Goal: Transaction & Acquisition: Purchase product/service

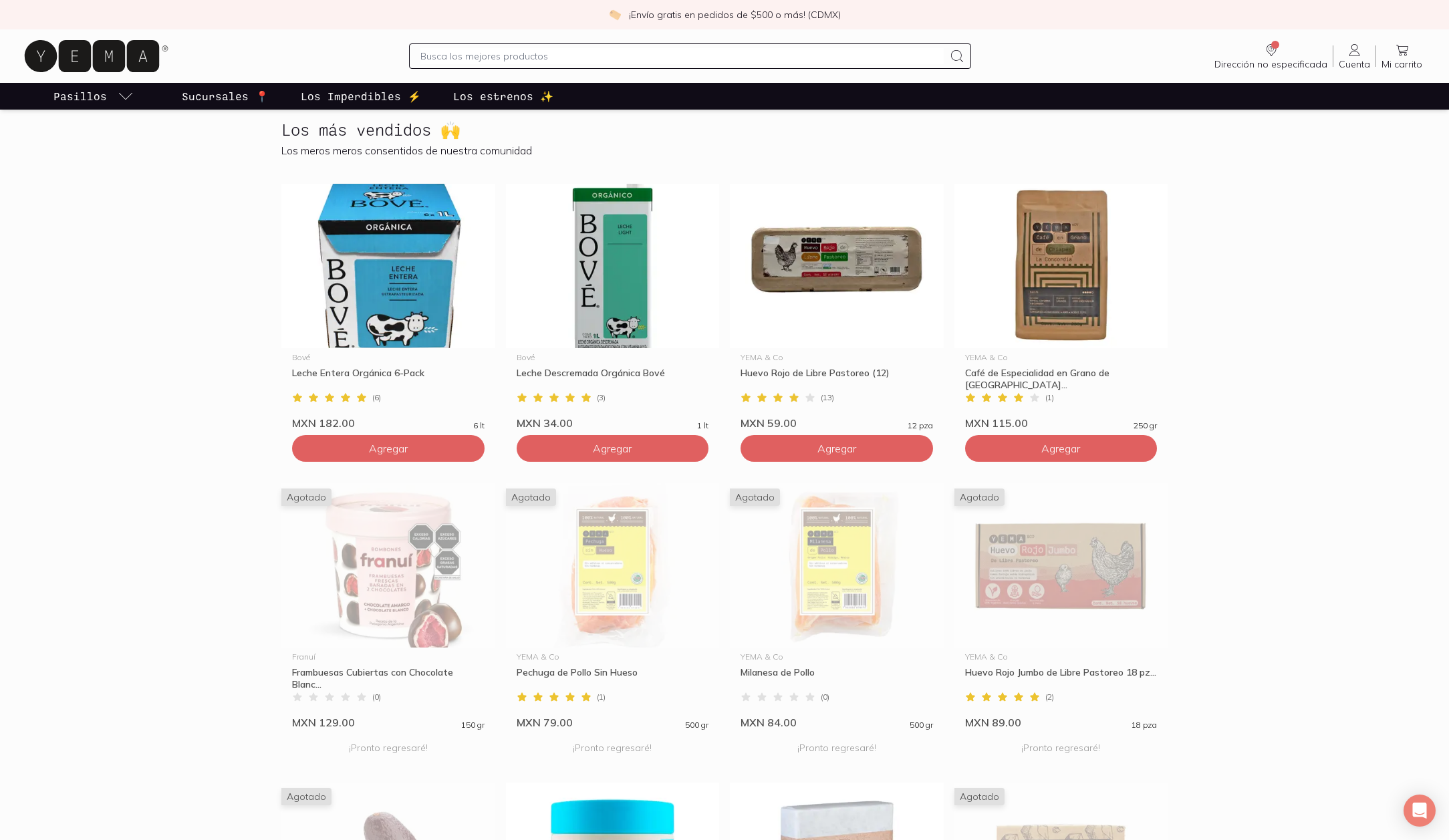
scroll to position [605, 0]
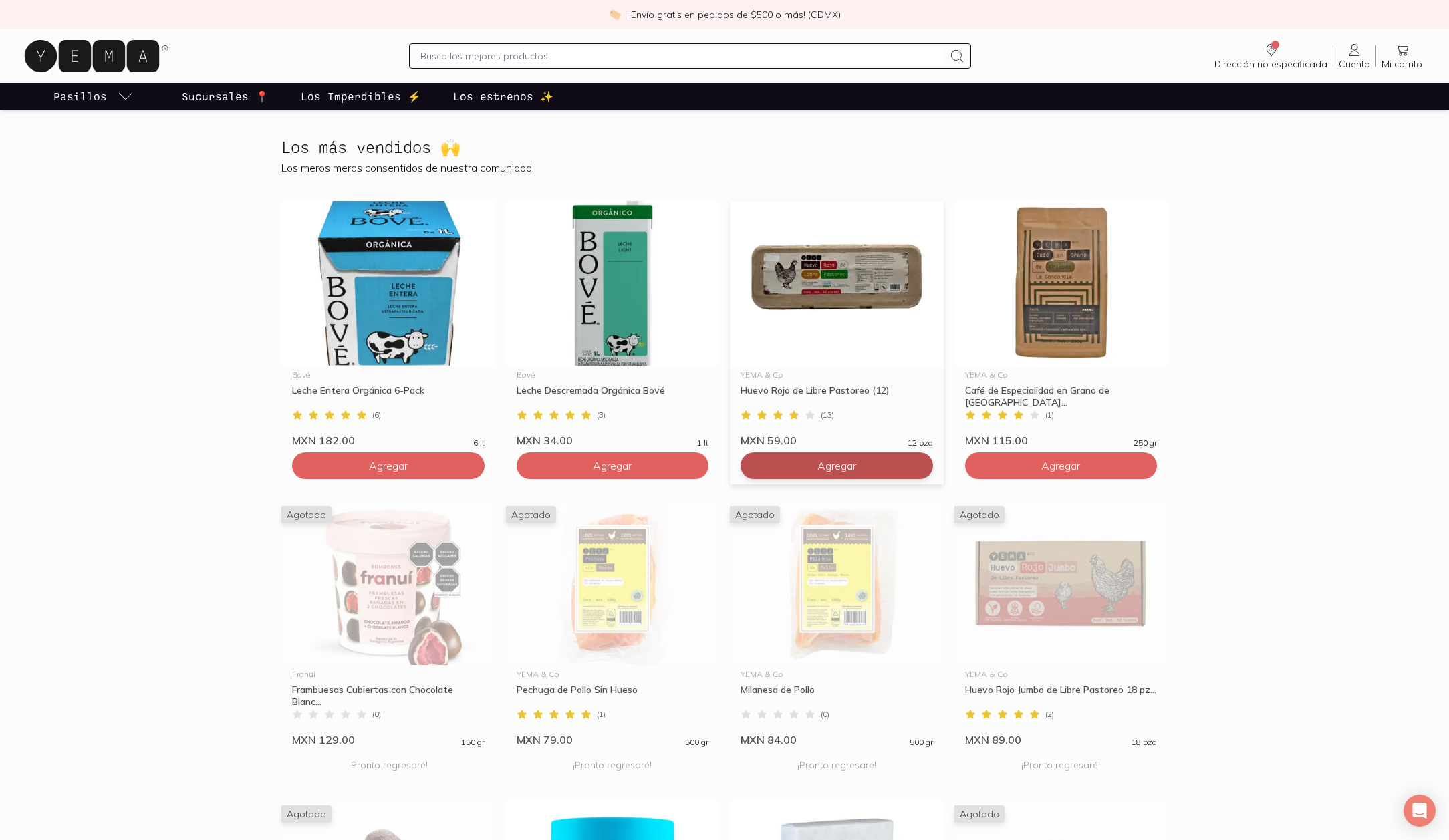
click at [847, 467] on span "Agregar" at bounding box center [837, 465] width 39 height 13
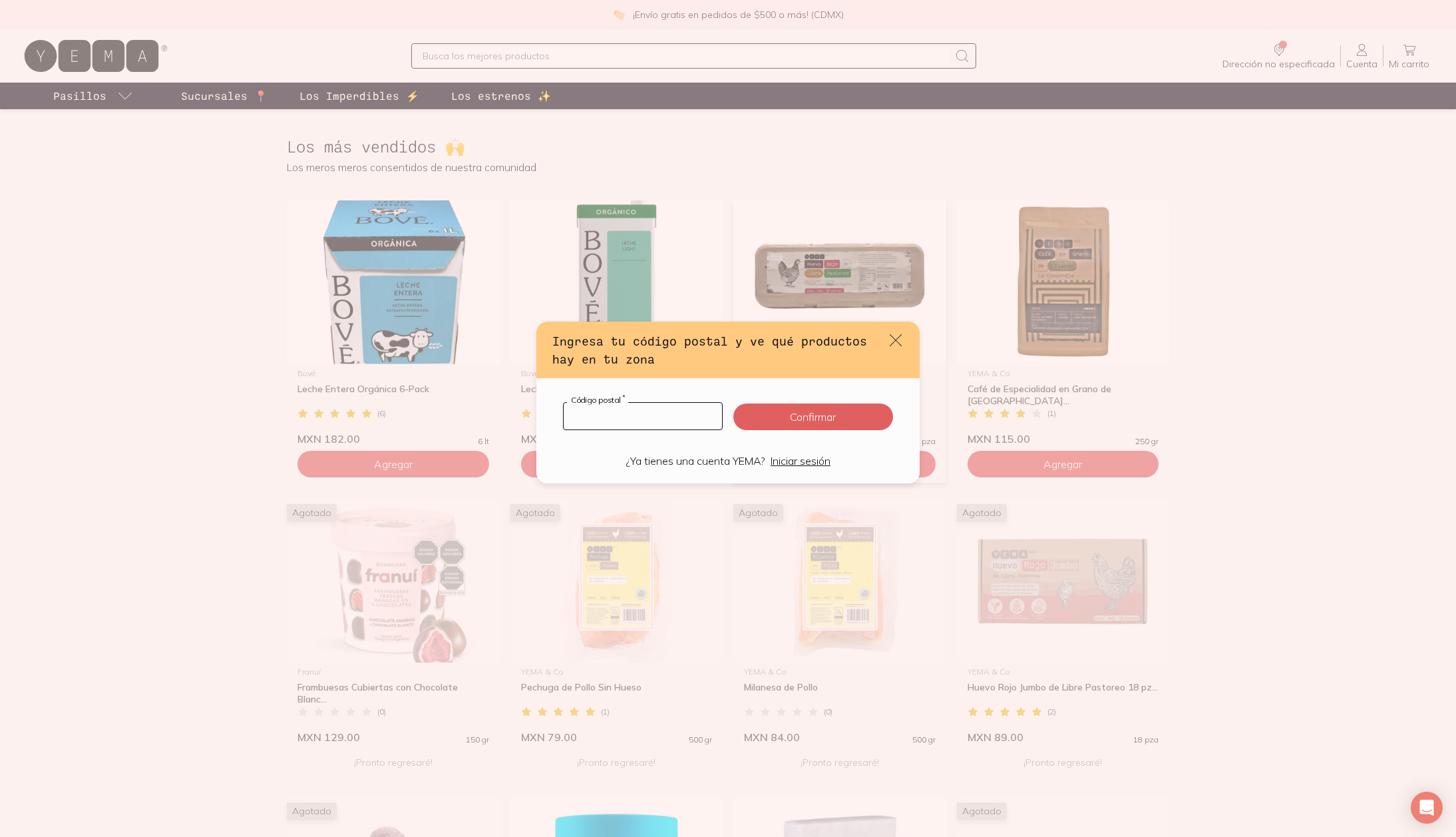
click at [665, 418] on input "default" at bounding box center [642, 416] width 158 height 27
click at [1112, 348] on div "Ingresa tu código postal y ve qué productos hay en tu zona Código postal * Conf…" at bounding box center [728, 418] width 1456 height 837
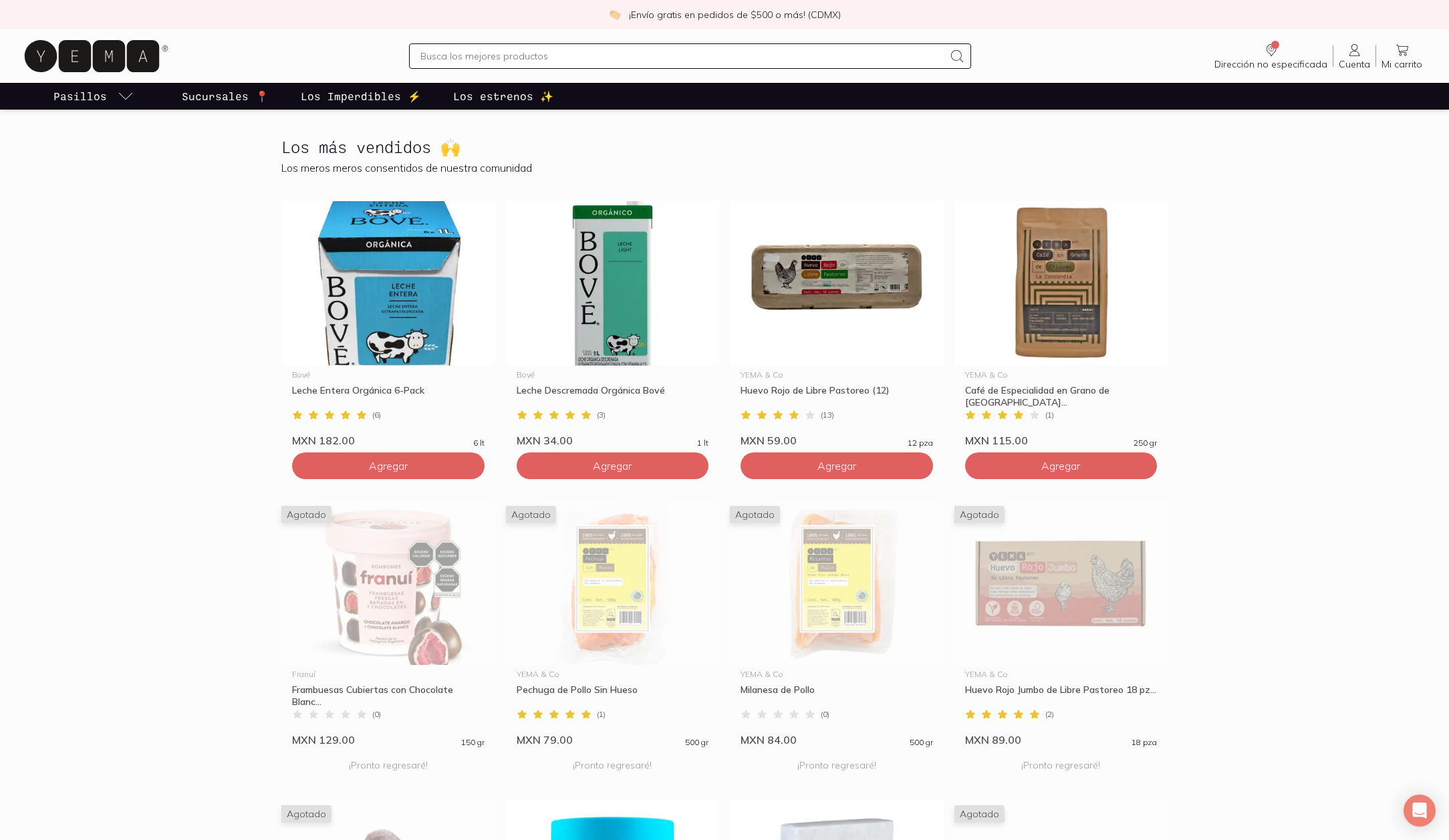
click at [1340, 132] on section "Los más vendidos 🙌 Los meros meros consentidos de nuestra comunidad [PERSON_NAM…" at bounding box center [724, 626] width 1449 height 1019
click at [1358, 52] on icon at bounding box center [1354, 49] width 16 height 16
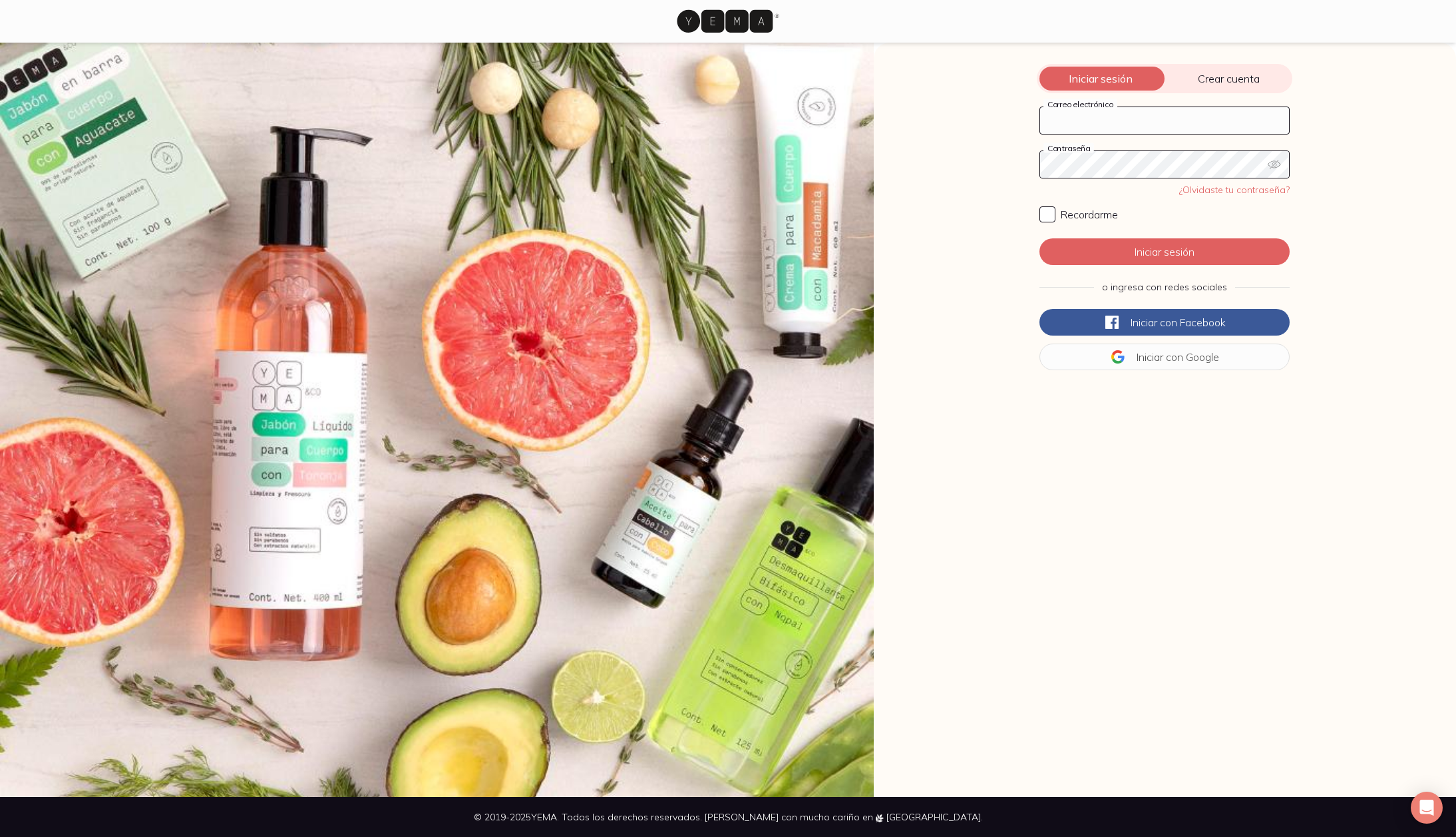
type input "[PERSON_NAME][EMAIL_ADDRESS][DOMAIN_NAME]"
drag, startPoint x: 1021, startPoint y: 134, endPoint x: 1018, endPoint y: 175, distance: 41.1
click at [1030, 158] on div "Iniciar sesión Crear cuenta [PERSON_NAME][EMAIL_ADDRESS][DOMAIN_NAME] Correo el…" at bounding box center [1165, 419] width 582 height 754
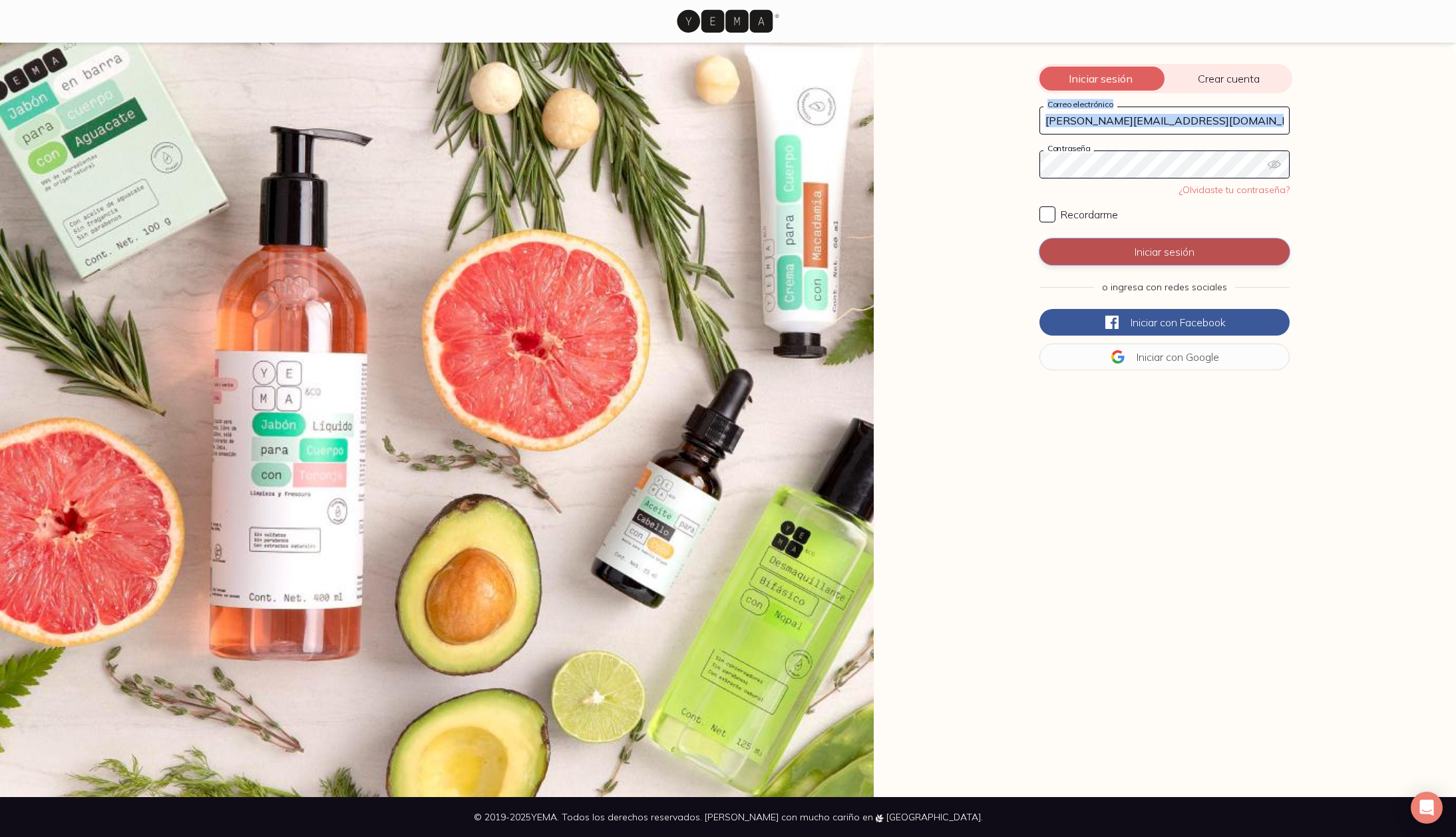
click at [1135, 242] on button "Iniciar sesión" at bounding box center [1164, 251] width 250 height 27
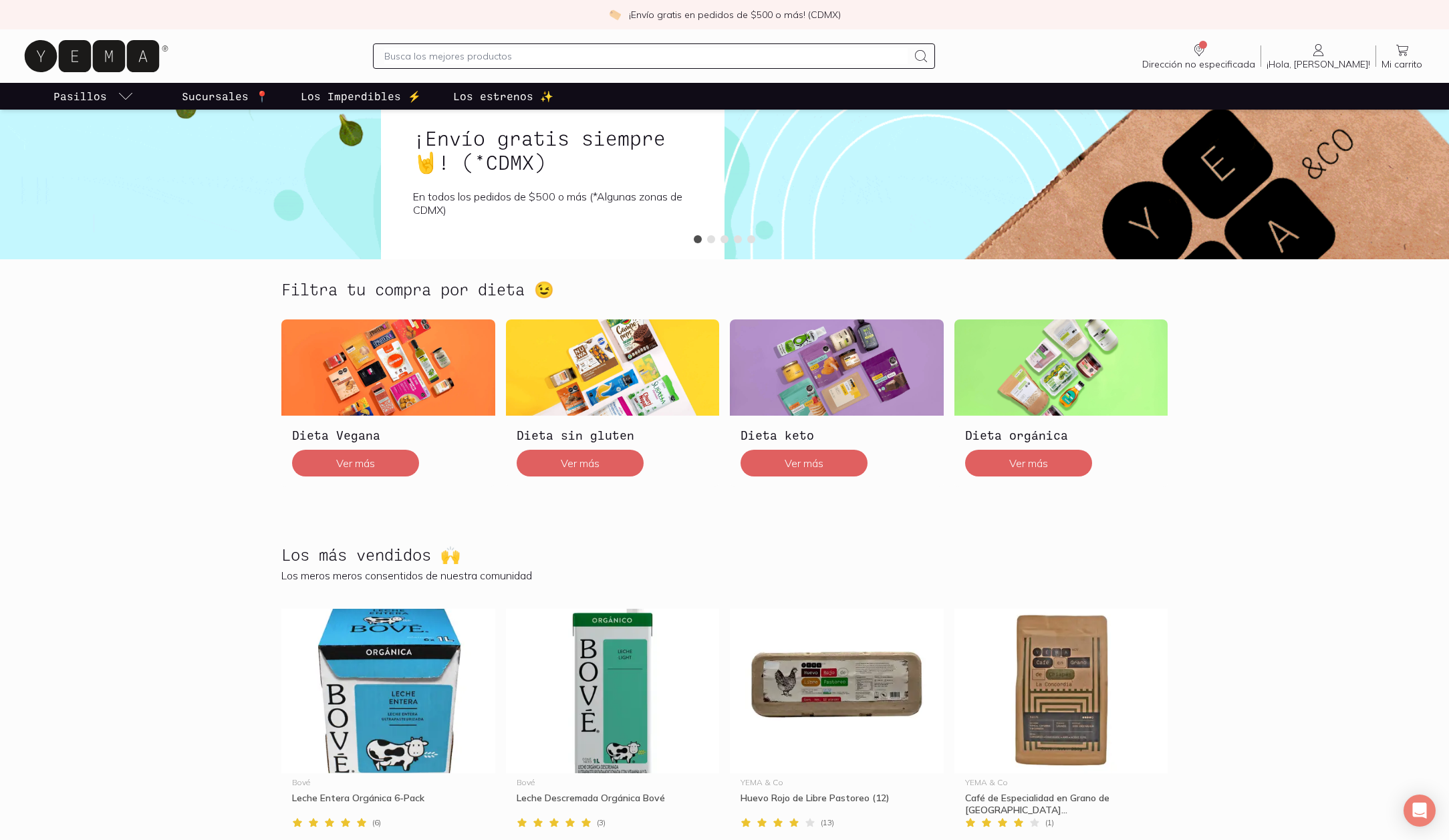
scroll to position [585, 0]
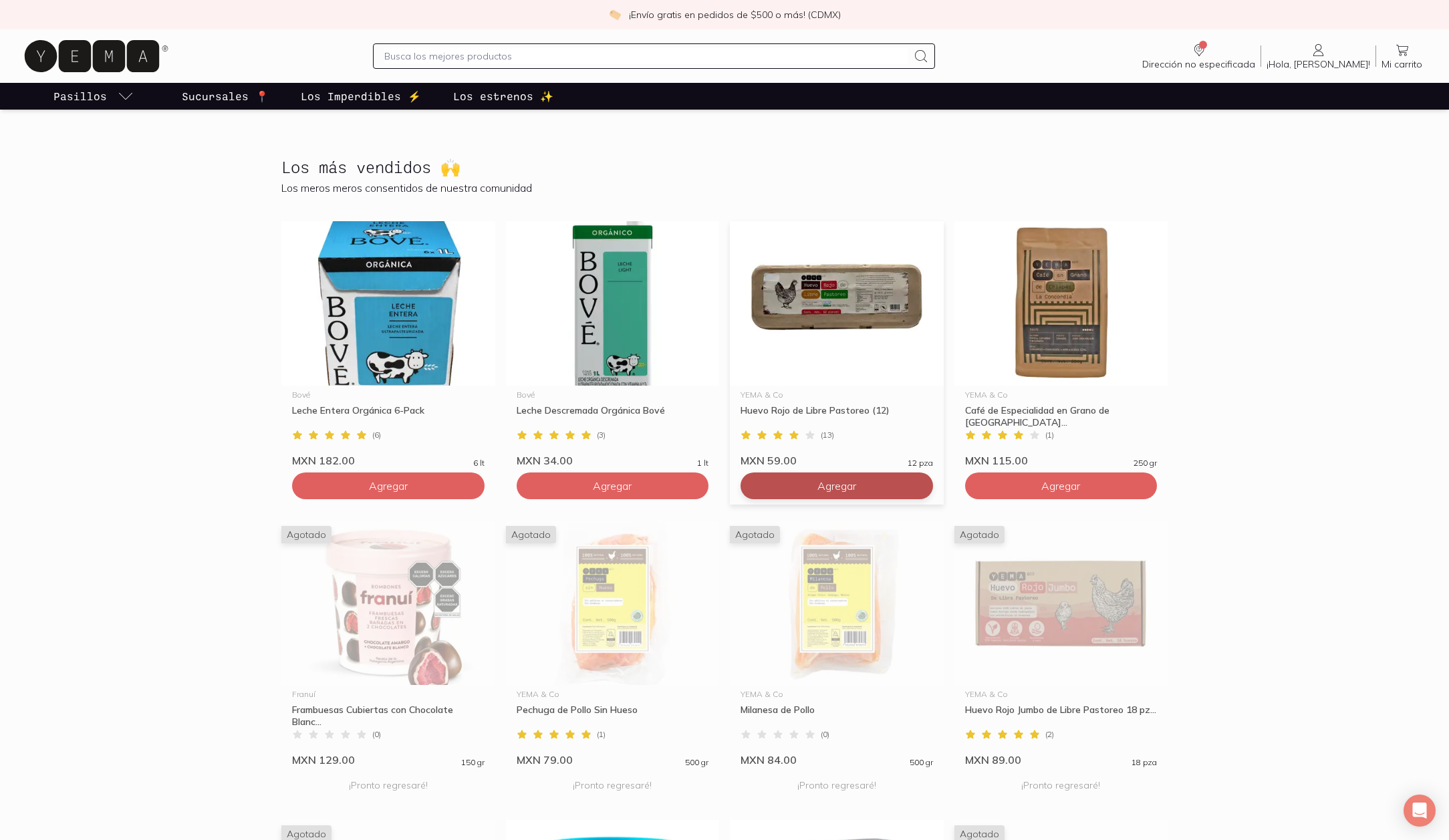
click at [831, 487] on span "Agregar" at bounding box center [837, 486] width 39 height 13
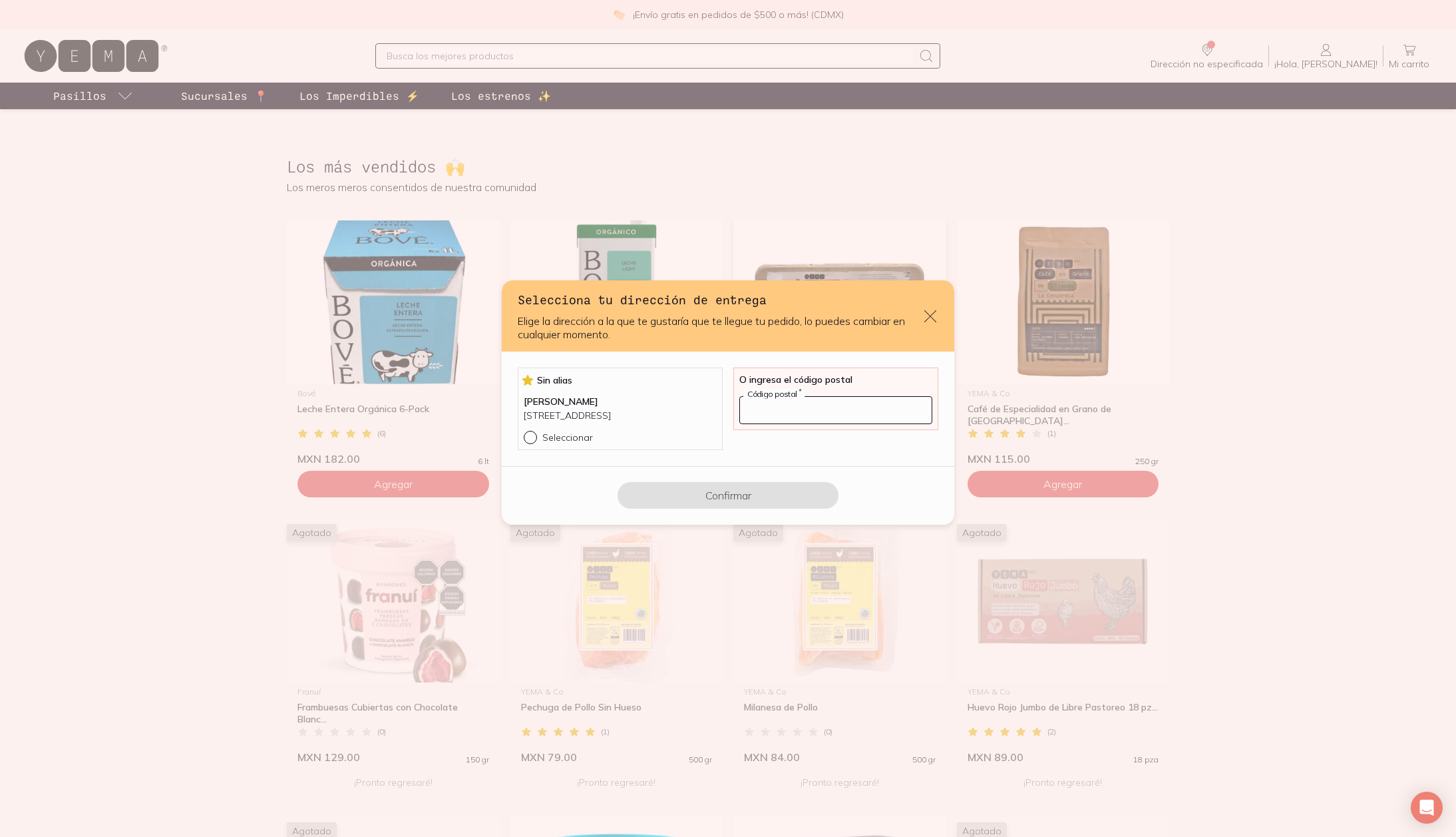
click at [775, 409] on input "default" at bounding box center [835, 409] width 191 height 27
click at [521, 443] on div "[PERSON_NAME] alias [PERSON_NAME] [STREET_ADDRESS] Seleccionar" at bounding box center [621, 408] width 205 height 82
click at [698, 494] on button "Confirmar" at bounding box center [728, 495] width 221 height 27
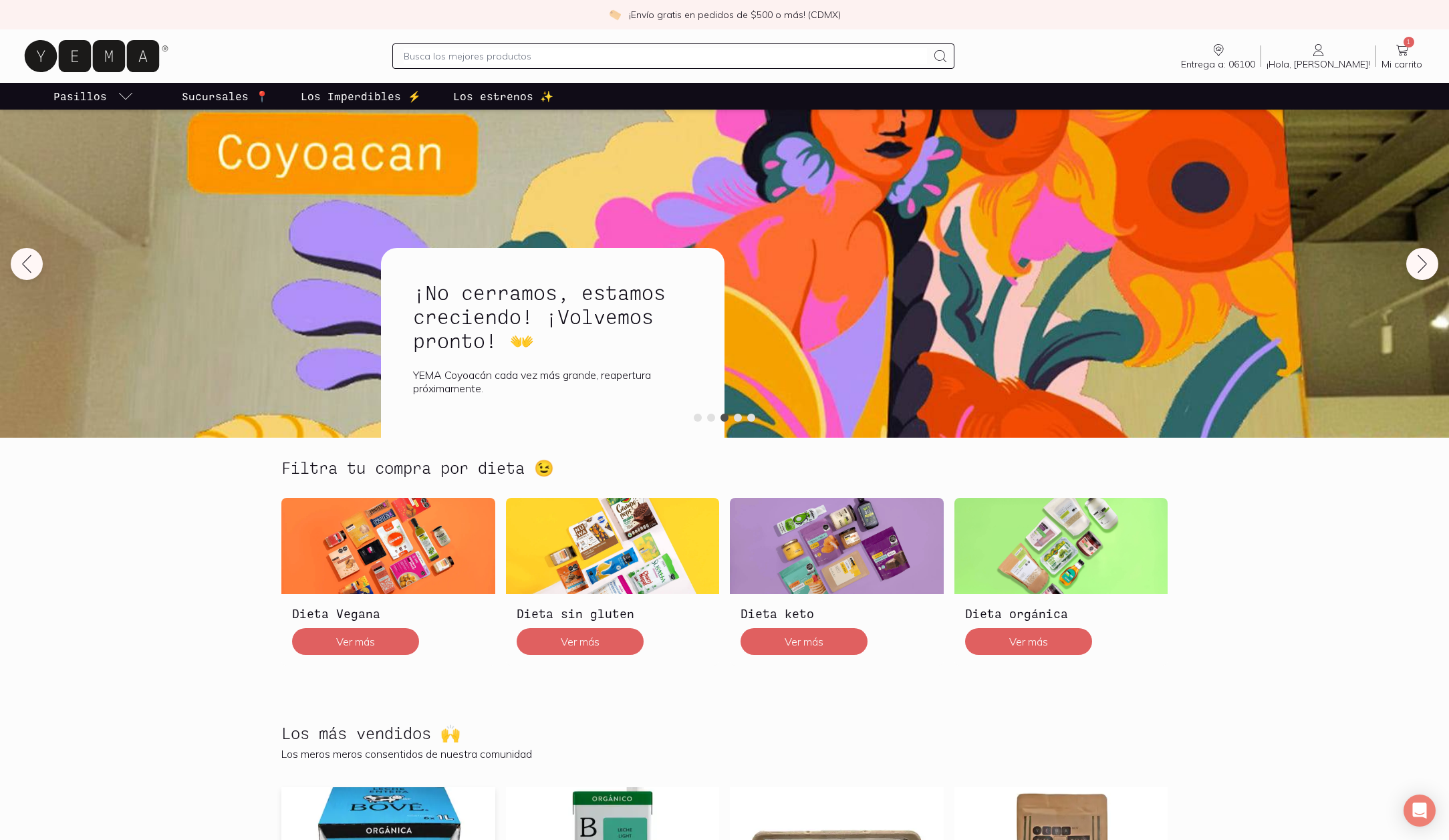
scroll to position [0, 0]
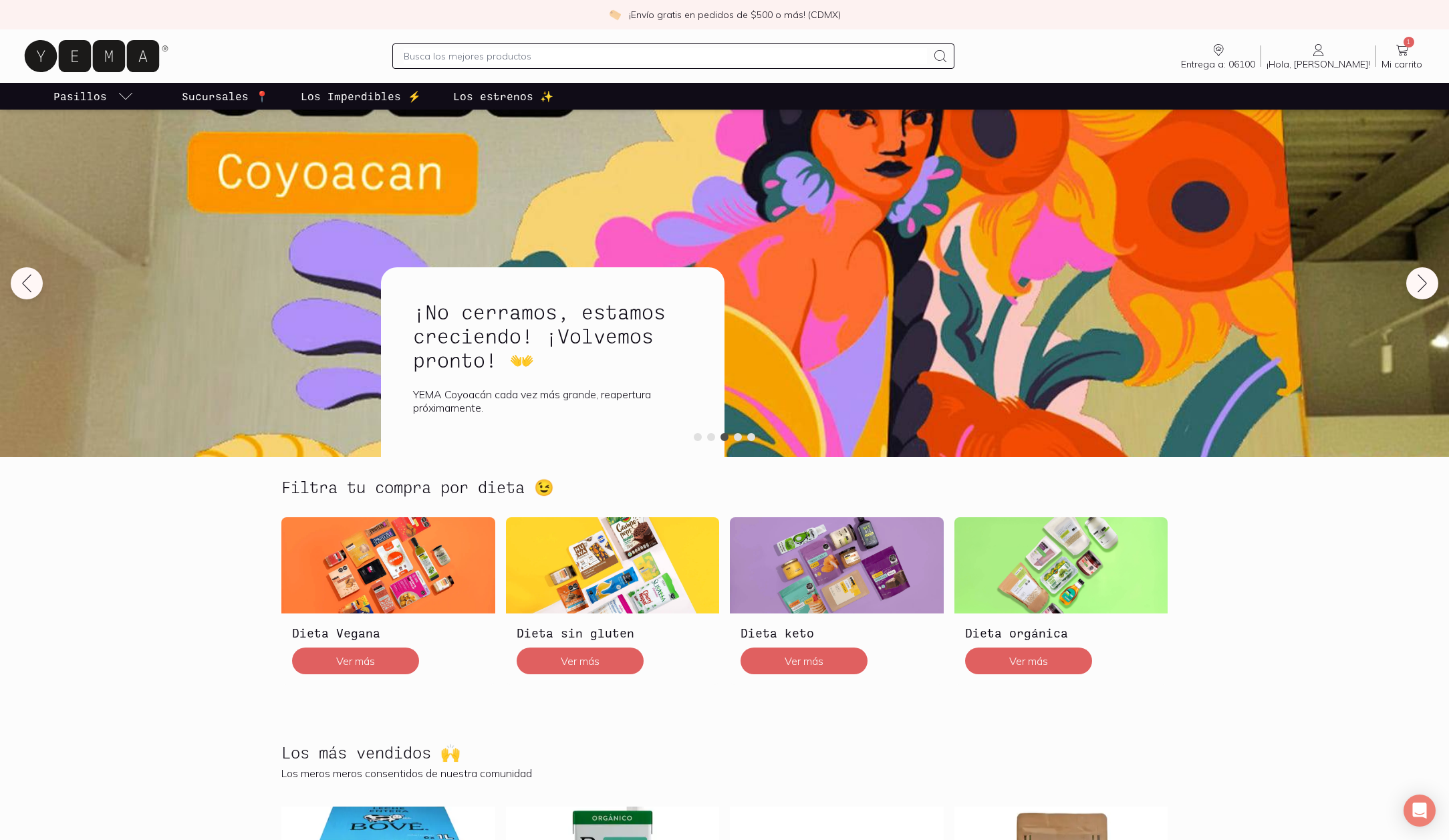
drag, startPoint x: 546, startPoint y: 260, endPoint x: 552, endPoint y: 198, distance: 62.3
click at [552, 198] on div "¡No cerramos, estamos creciendo! ¡Volvemos pronto! 👐 YEMA Coyoacán cada vez más…" at bounding box center [724, 290] width 703 height 334
click at [490, 89] on p "Los estrenos ✨" at bounding box center [503, 95] width 100 height 16
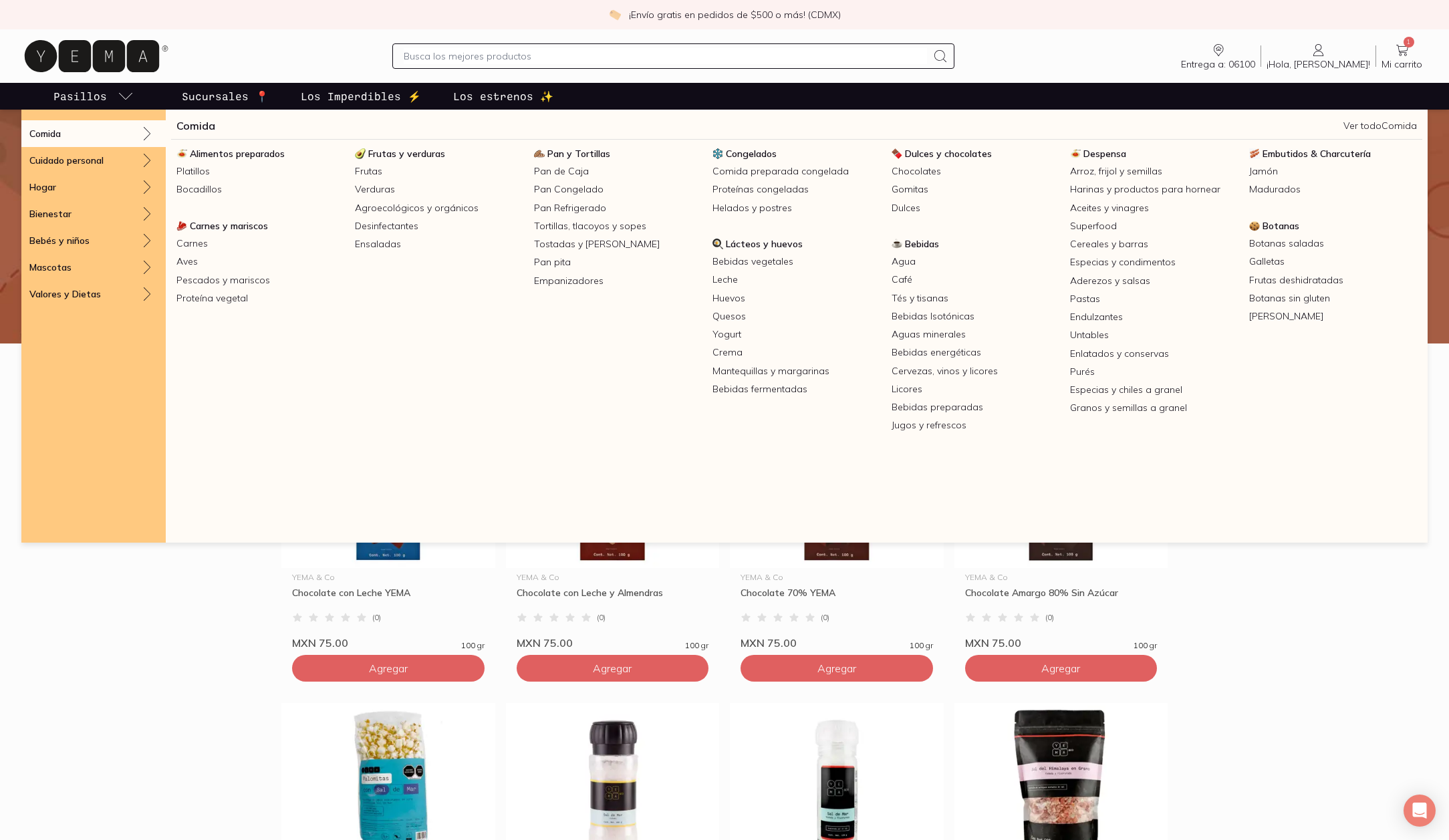
click at [68, 128] on div "Comida" at bounding box center [94, 134] width 145 height 27
click at [216, 154] on span "Alimentos preparados" at bounding box center [237, 153] width 95 height 12
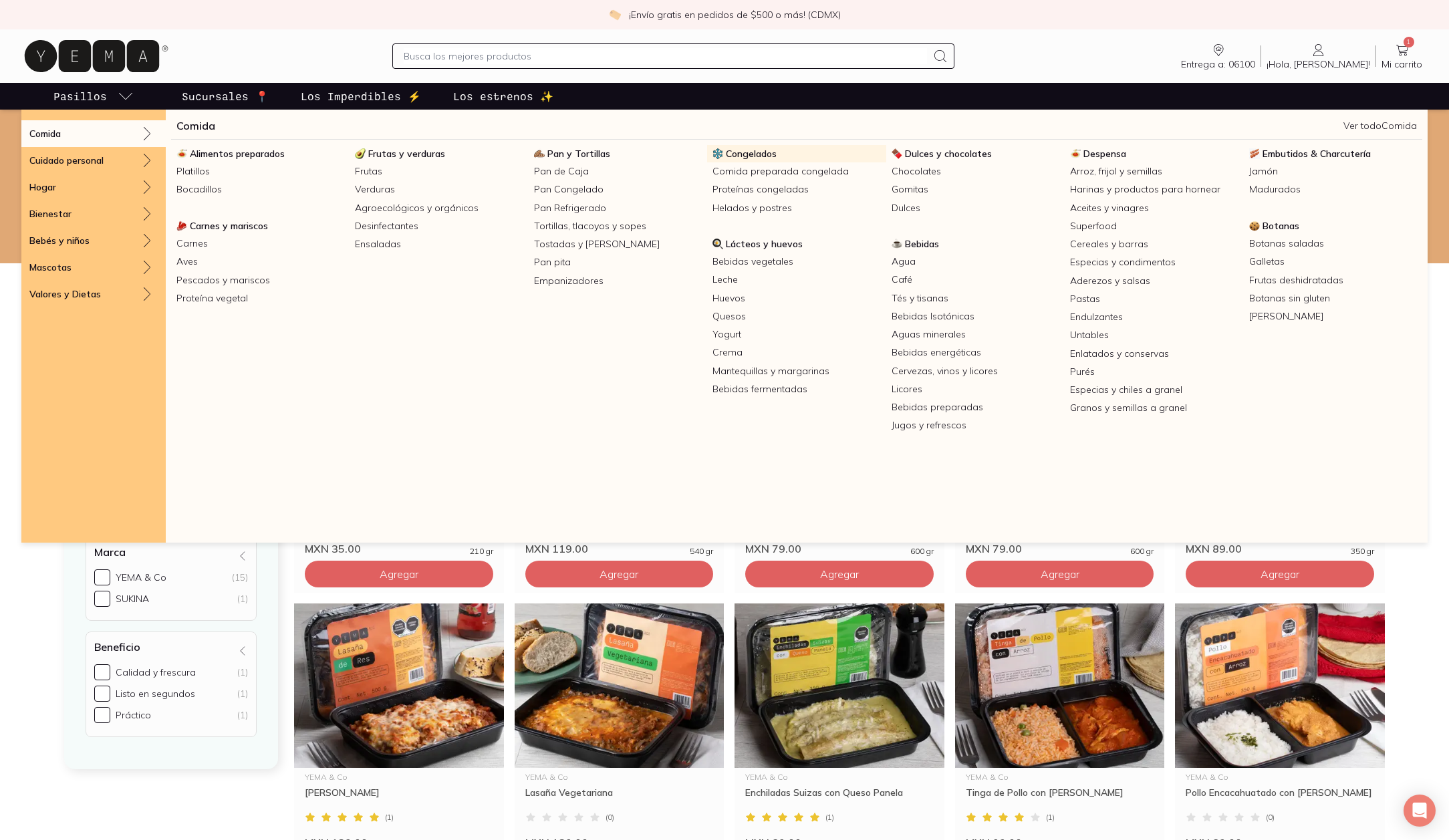
click at [724, 149] on link "Congelados" at bounding box center [796, 153] width 178 height 18
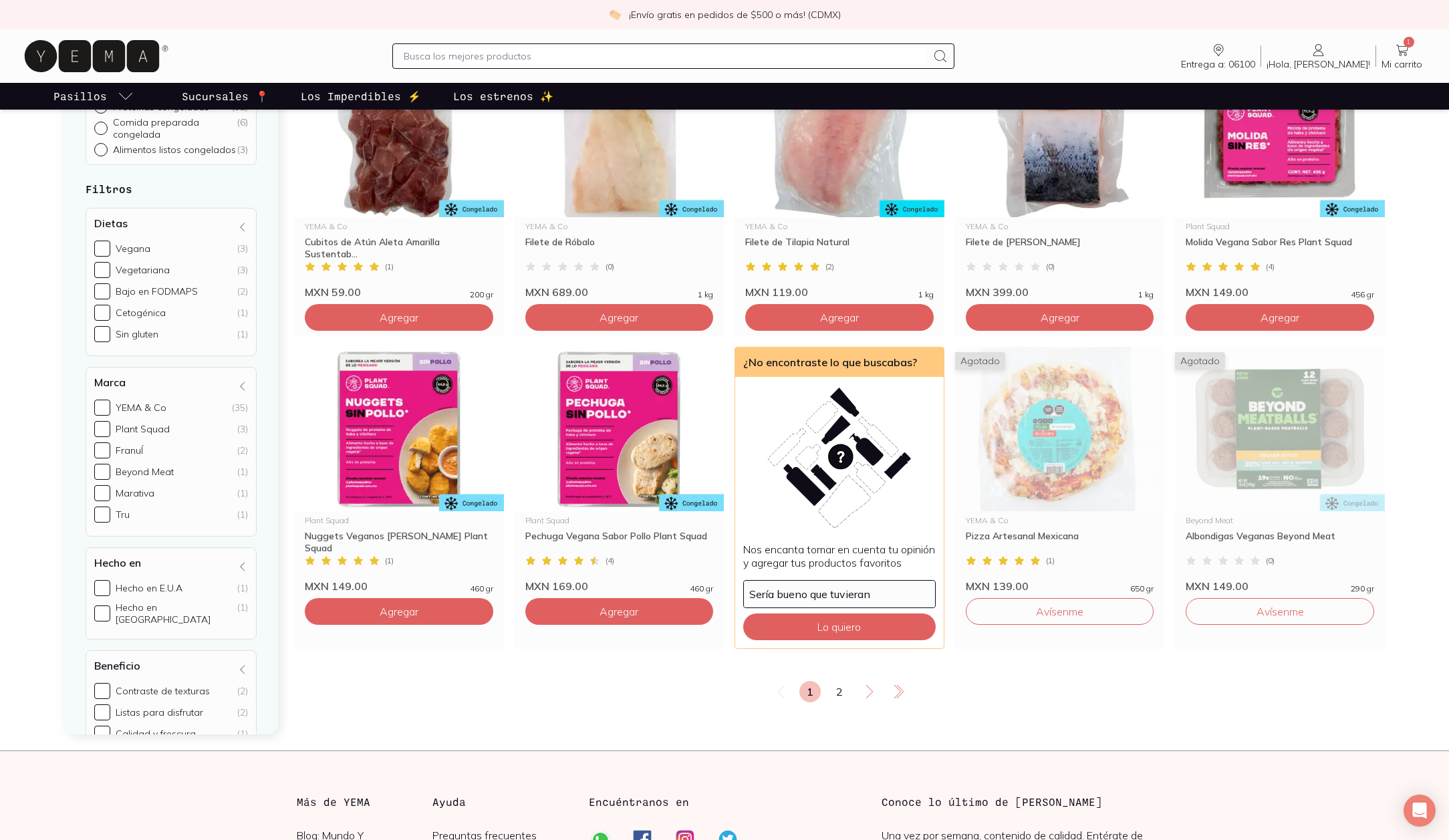
scroll to position [2128, 0]
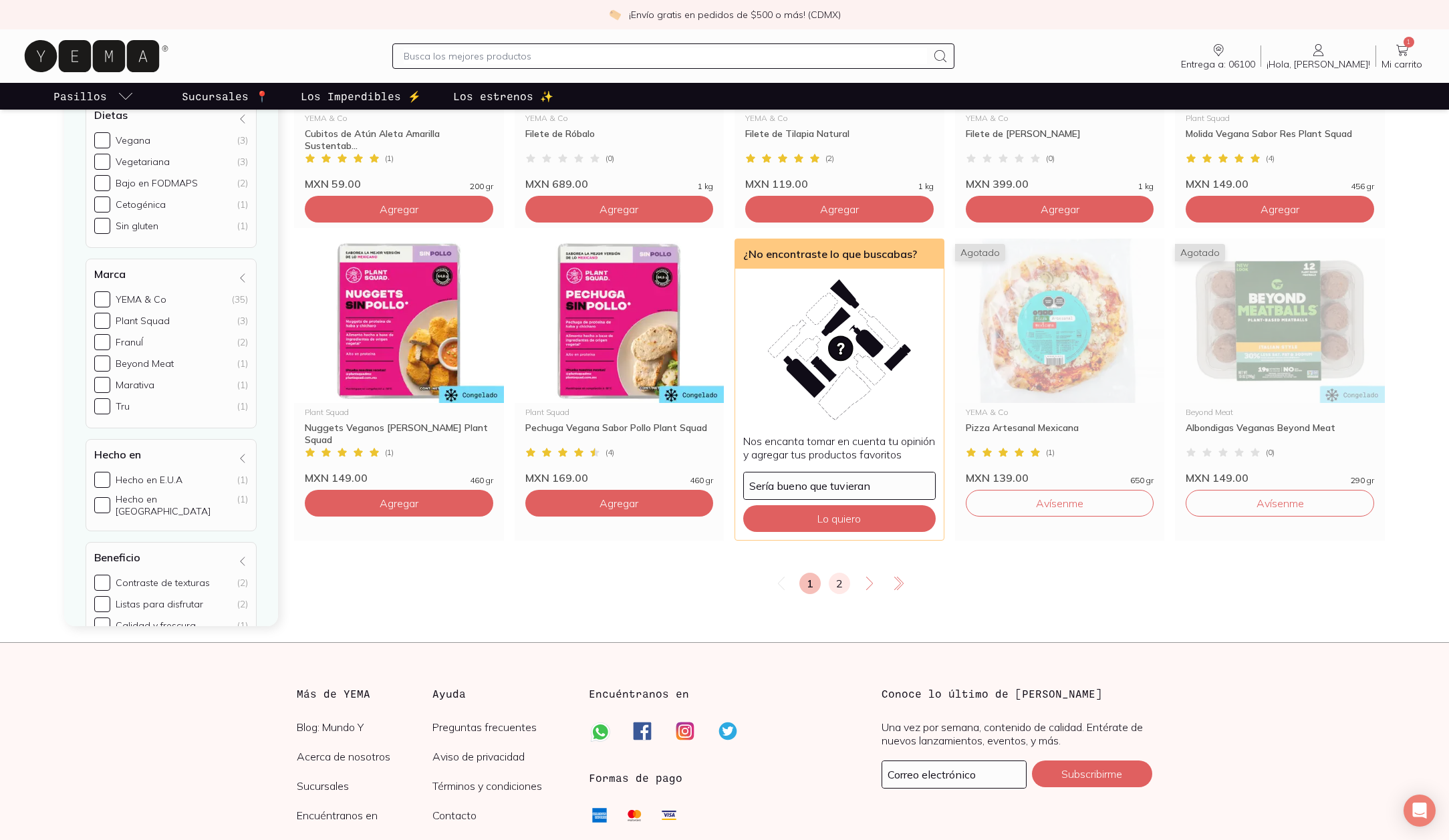
click at [839, 592] on link "2" at bounding box center [839, 582] width 21 height 21
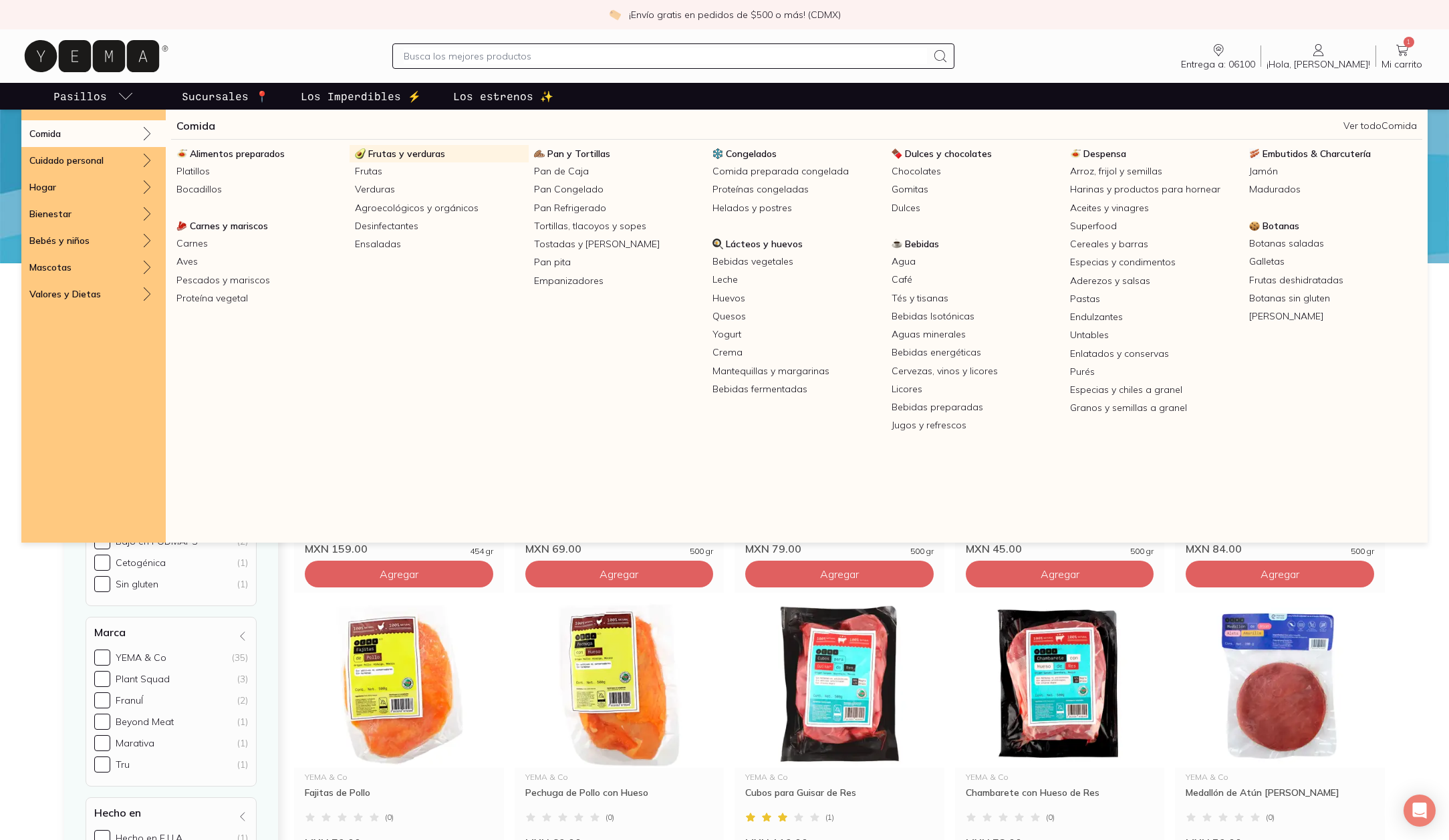
click at [398, 150] on span "Frutas y verduras" at bounding box center [406, 153] width 77 height 12
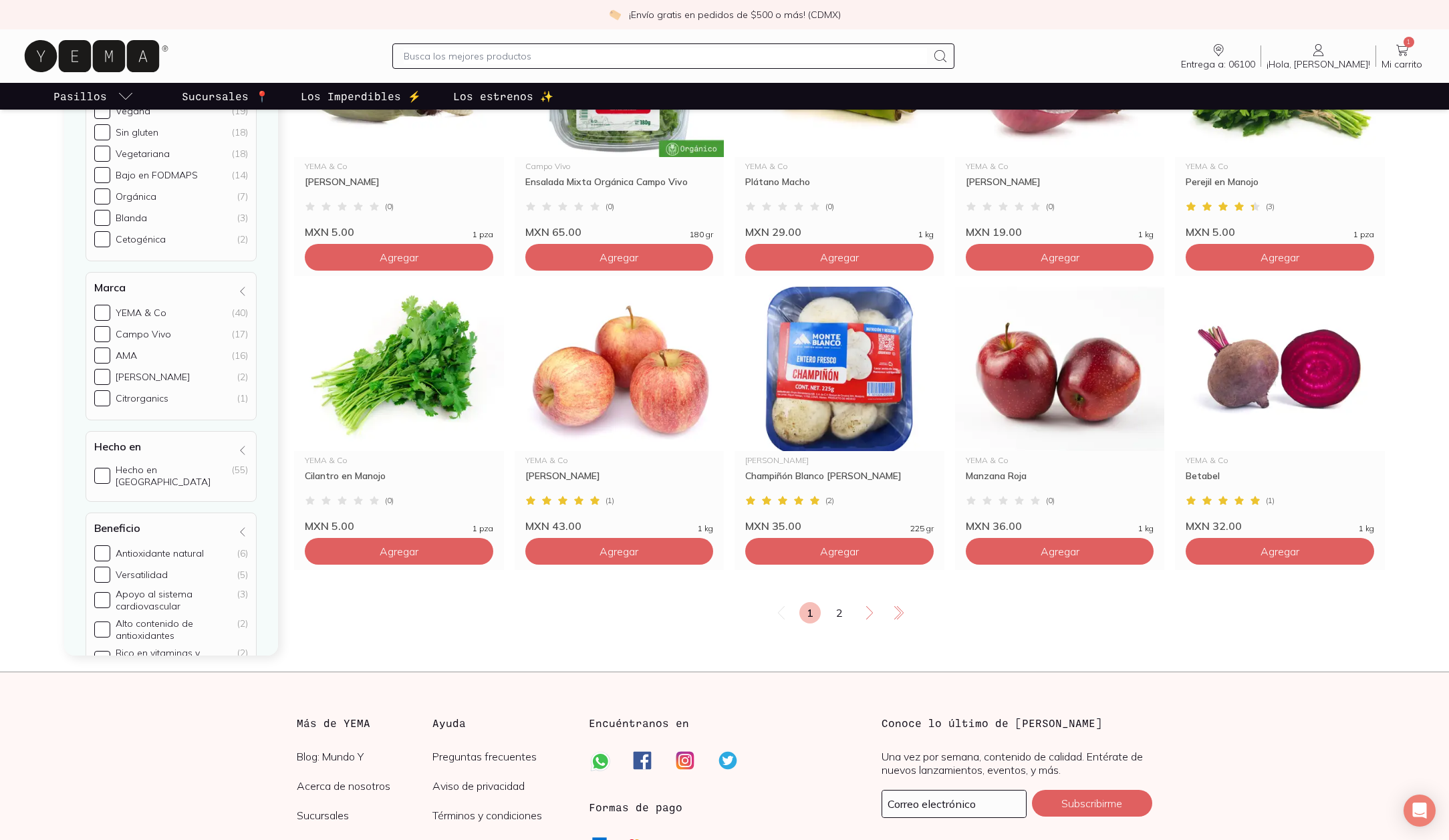
scroll to position [1940, 0]
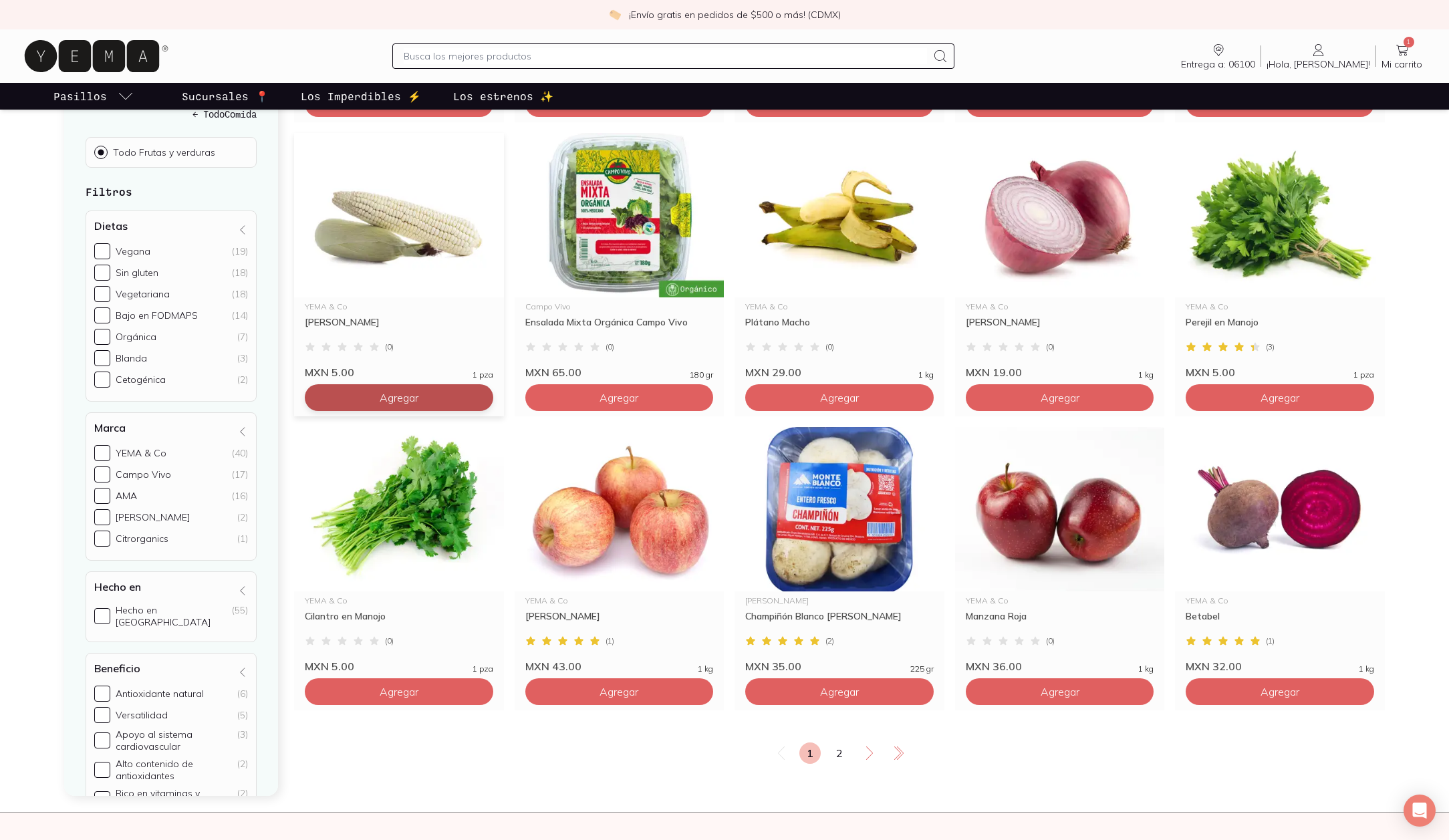
click at [407, 390] on span "Agregar" at bounding box center [399, 397] width 39 height 13
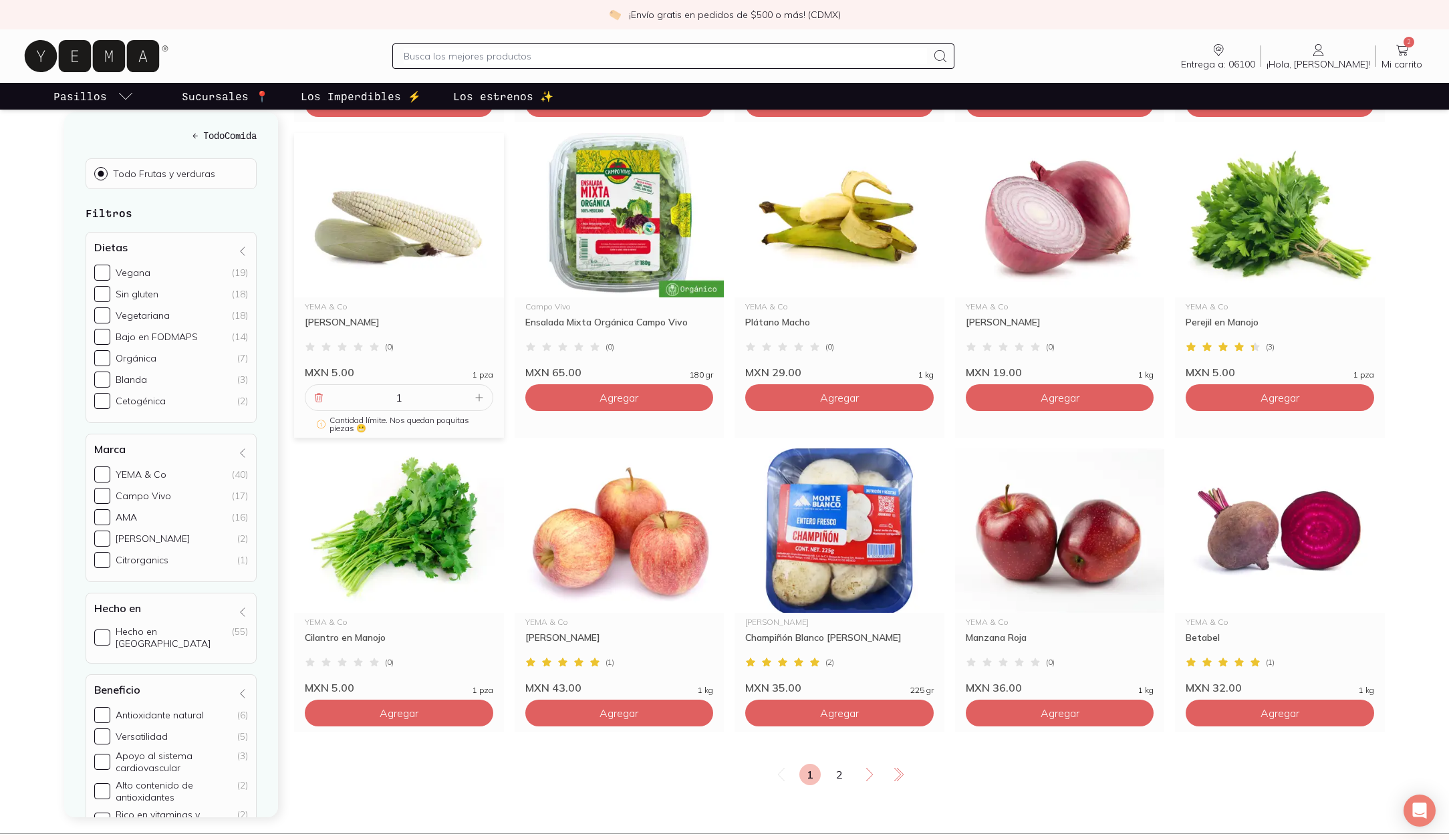
click at [481, 392] on icon at bounding box center [480, 398] width 11 height 11
drag, startPoint x: 416, startPoint y: 376, endPoint x: 374, endPoint y: 375, distance: 42.0
click at [374, 385] on input "1" at bounding box center [399, 397] width 145 height 25
click at [474, 392] on icon at bounding box center [480, 398] width 11 height 11
click at [319, 393] on icon at bounding box center [319, 397] width 7 height 8
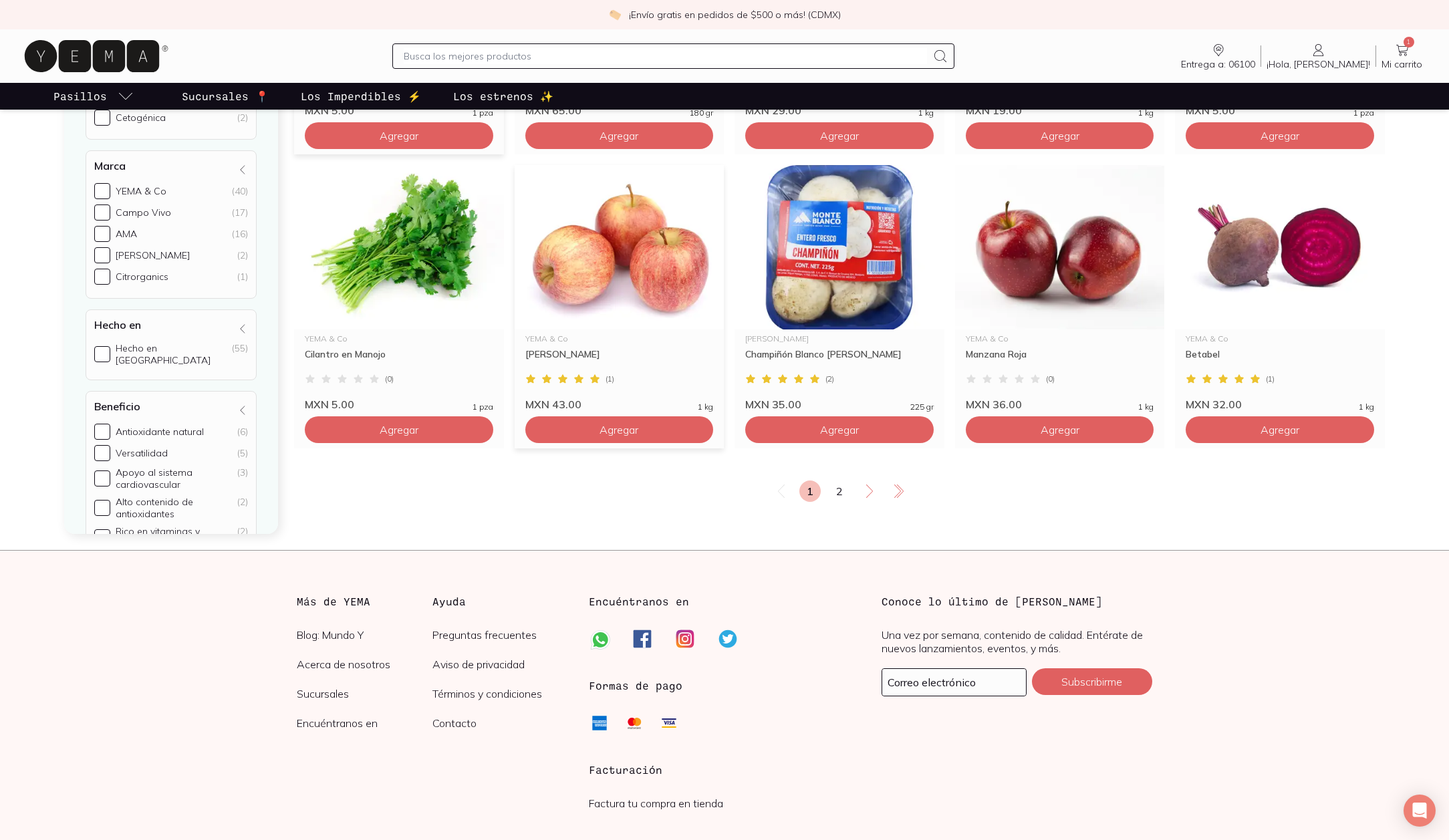
scroll to position [2260, 0]
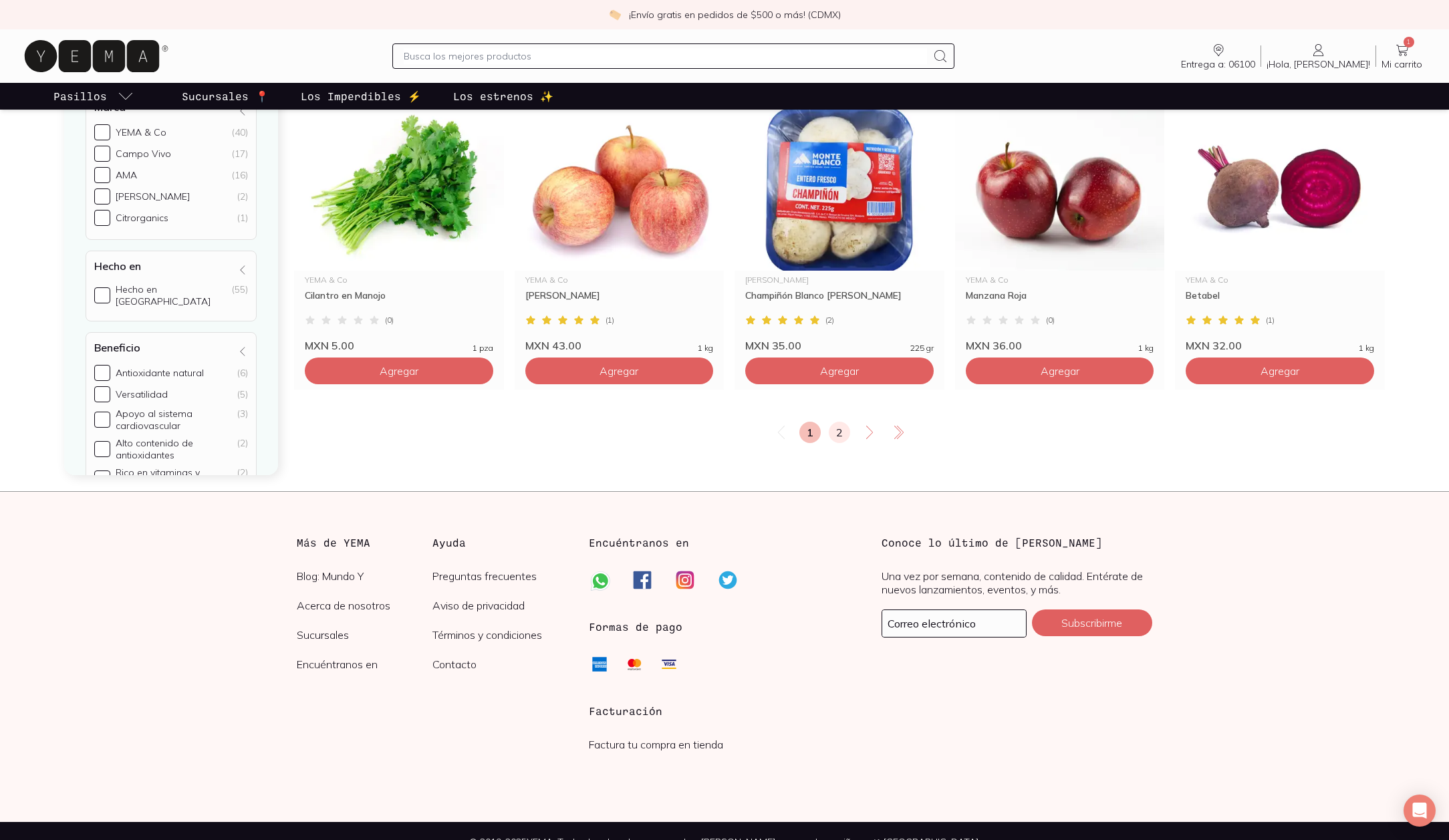
click at [832, 422] on link "2" at bounding box center [839, 432] width 21 height 21
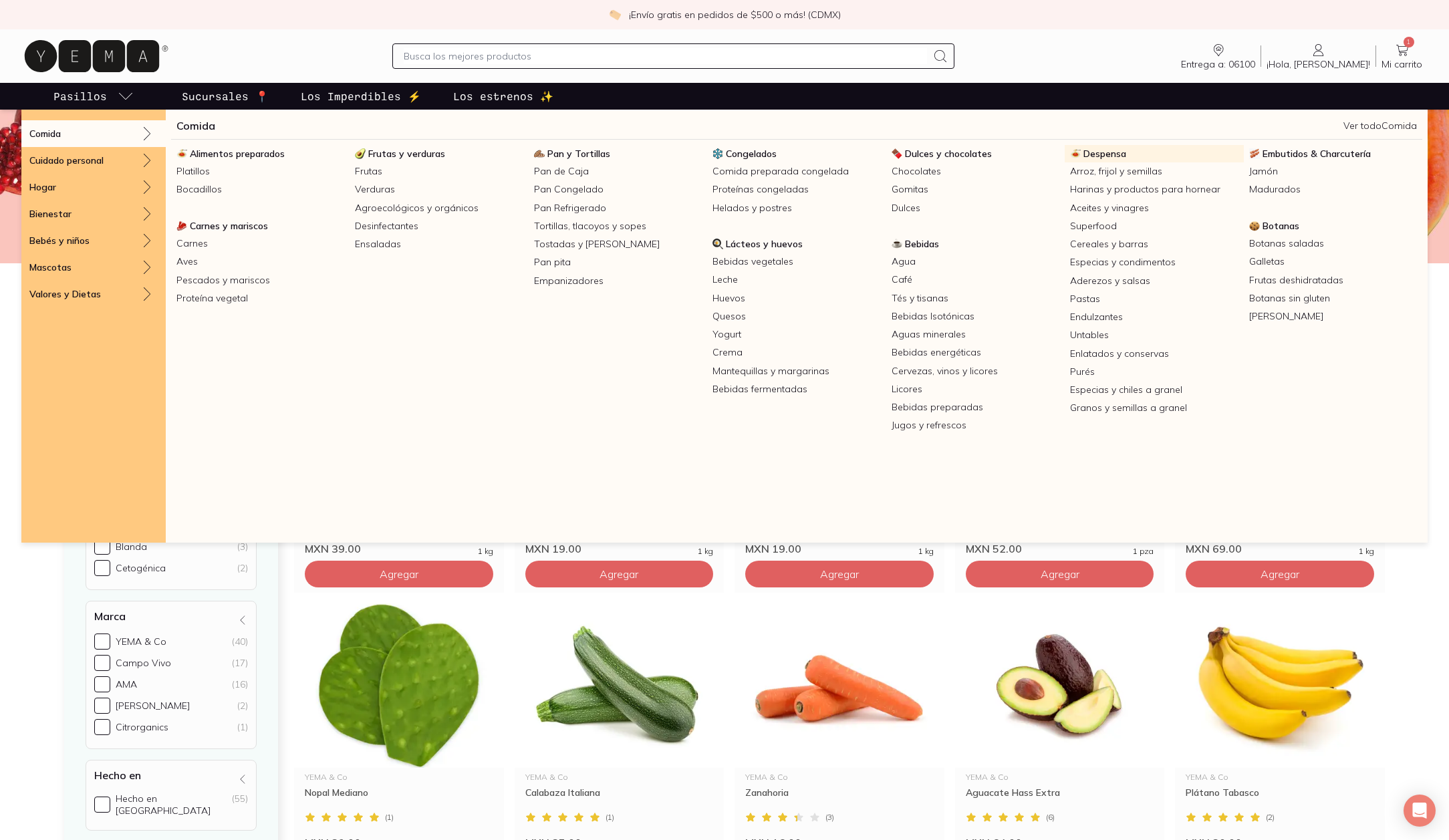
click at [1098, 154] on span "Despensa" at bounding box center [1105, 153] width 43 height 12
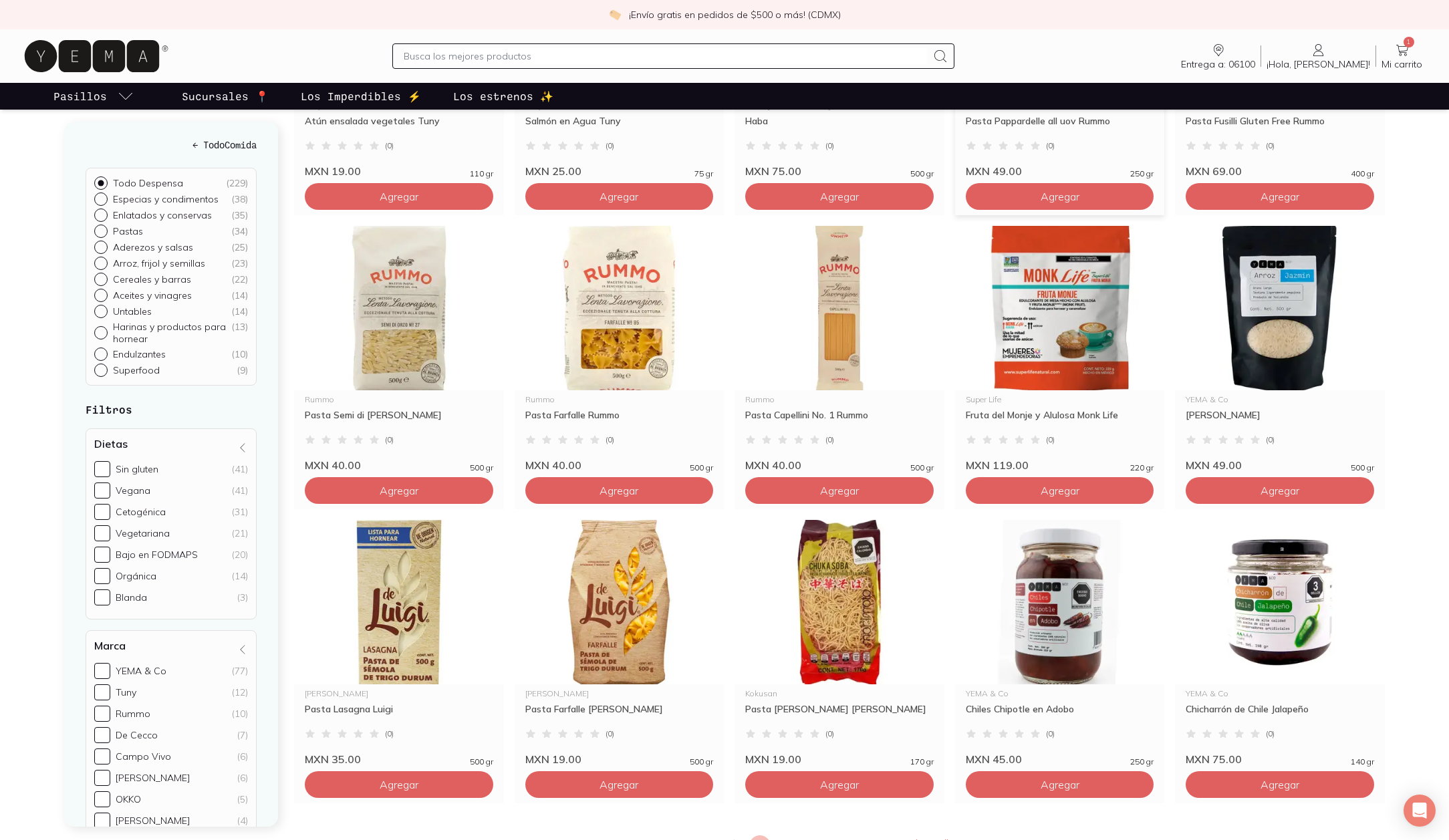
scroll to position [1821, 0]
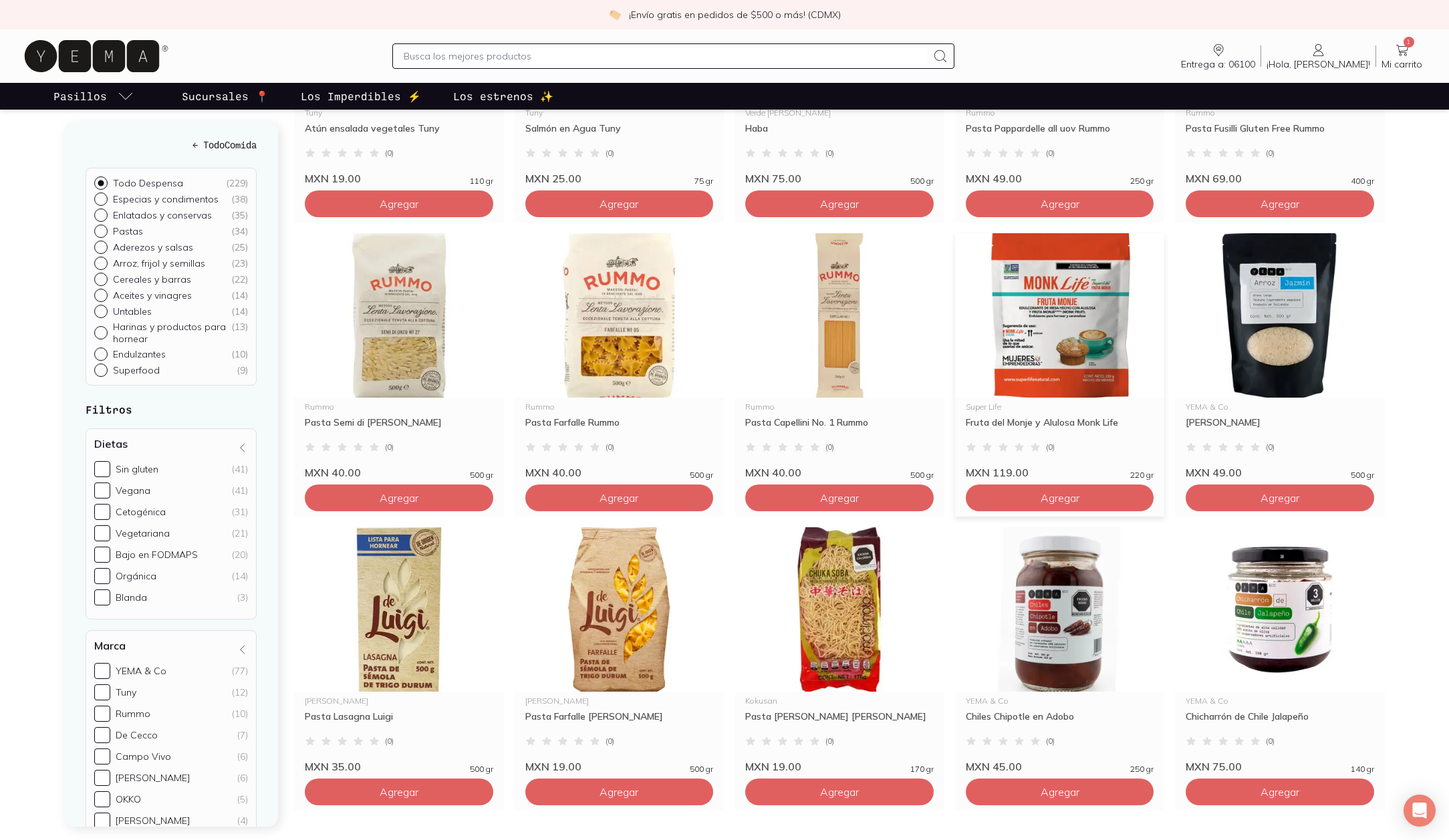
click at [1065, 286] on img at bounding box center [1060, 314] width 210 height 164
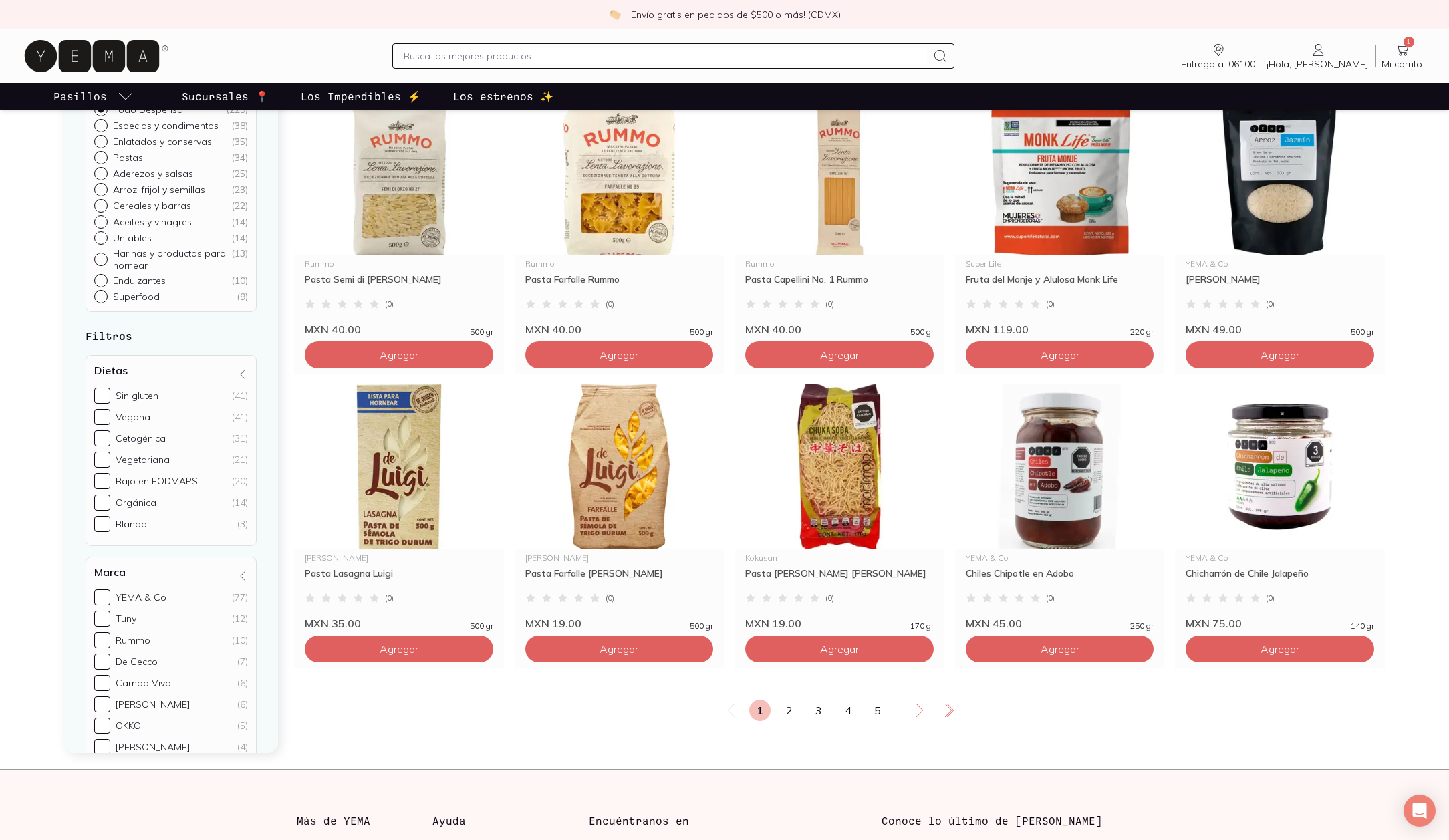
scroll to position [2138, 0]
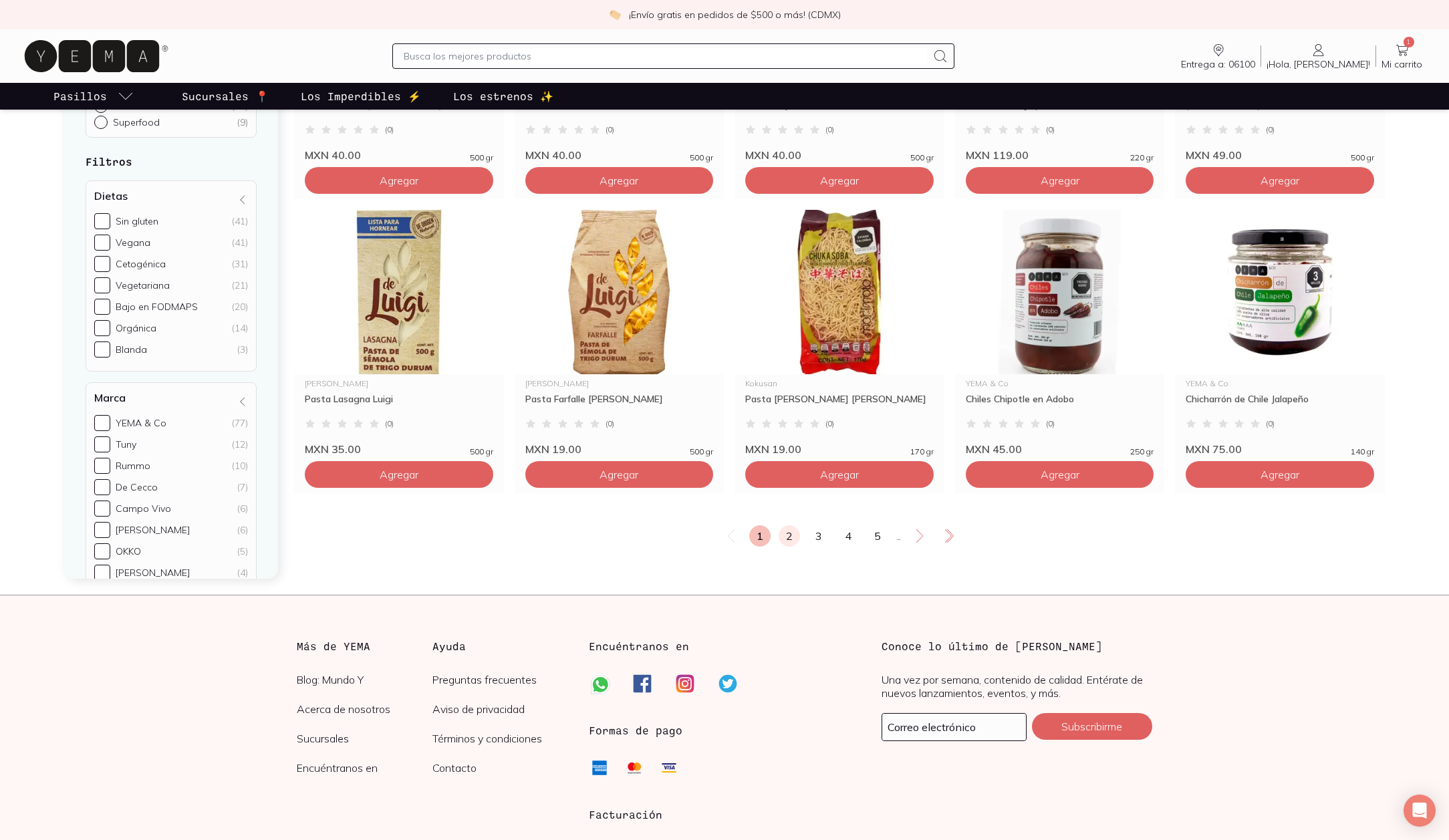
click at [784, 546] on link "2" at bounding box center [789, 535] width 21 height 21
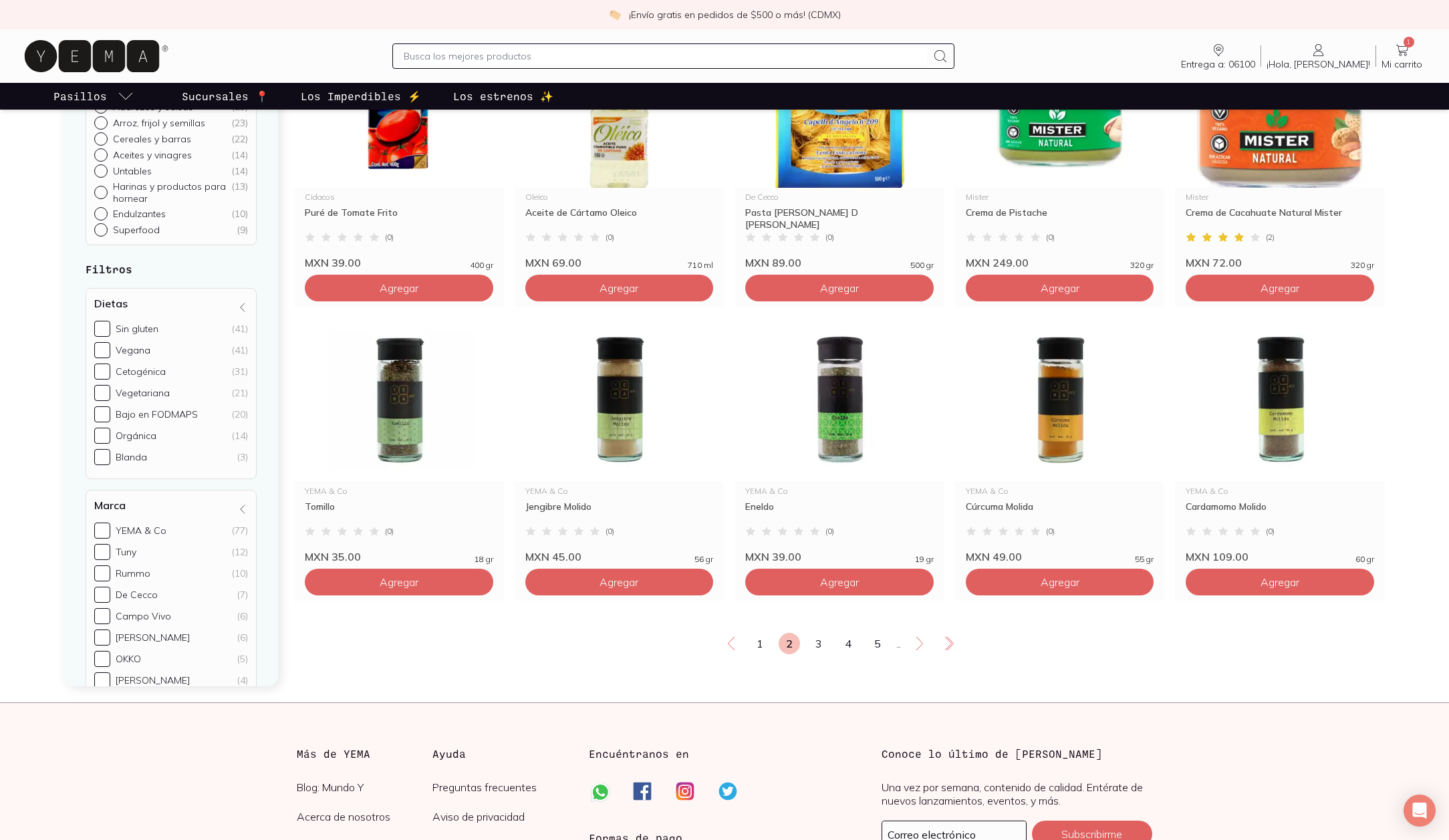
scroll to position [2230, 0]
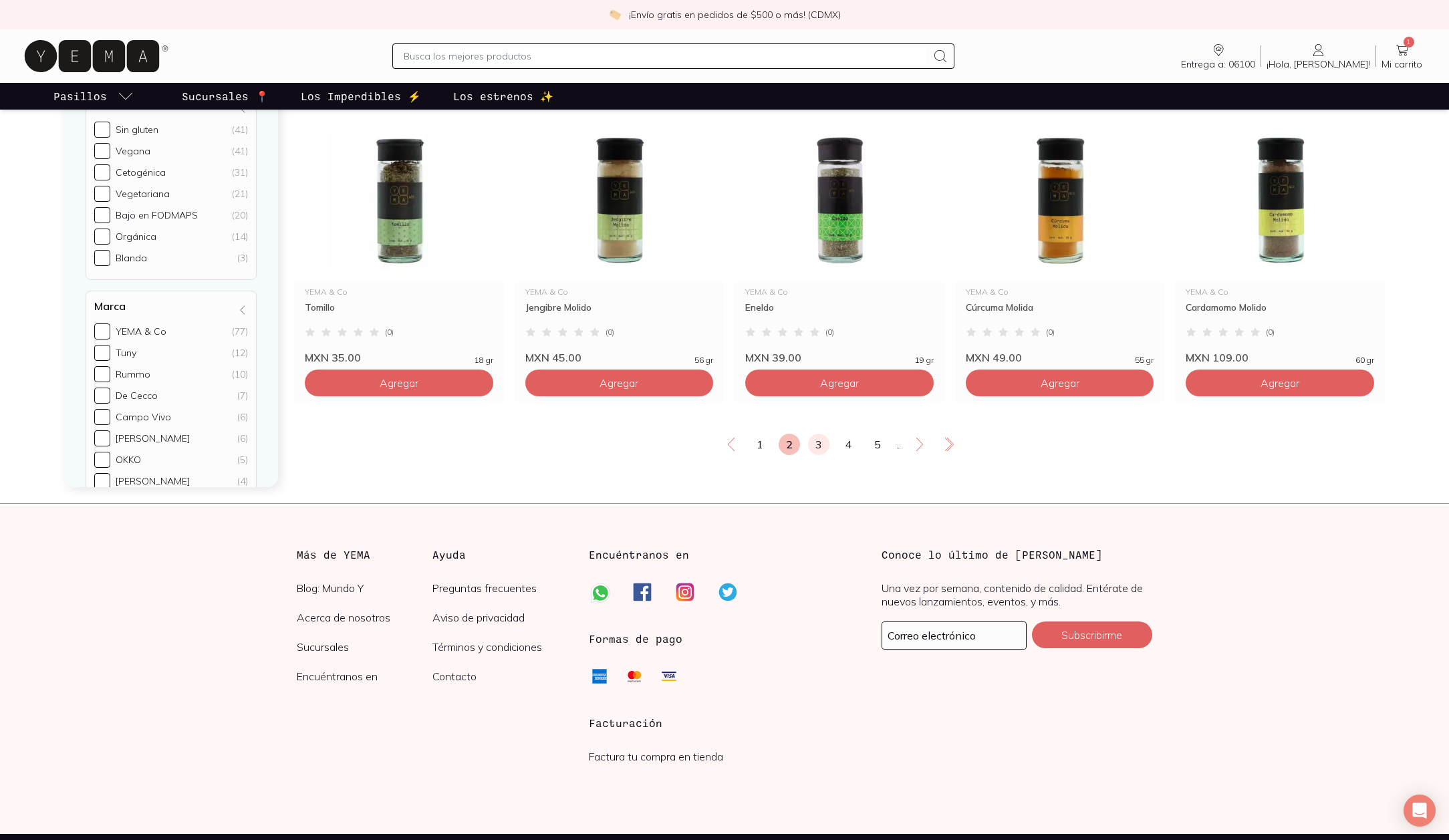
click at [816, 455] on link "3" at bounding box center [818, 444] width 21 height 21
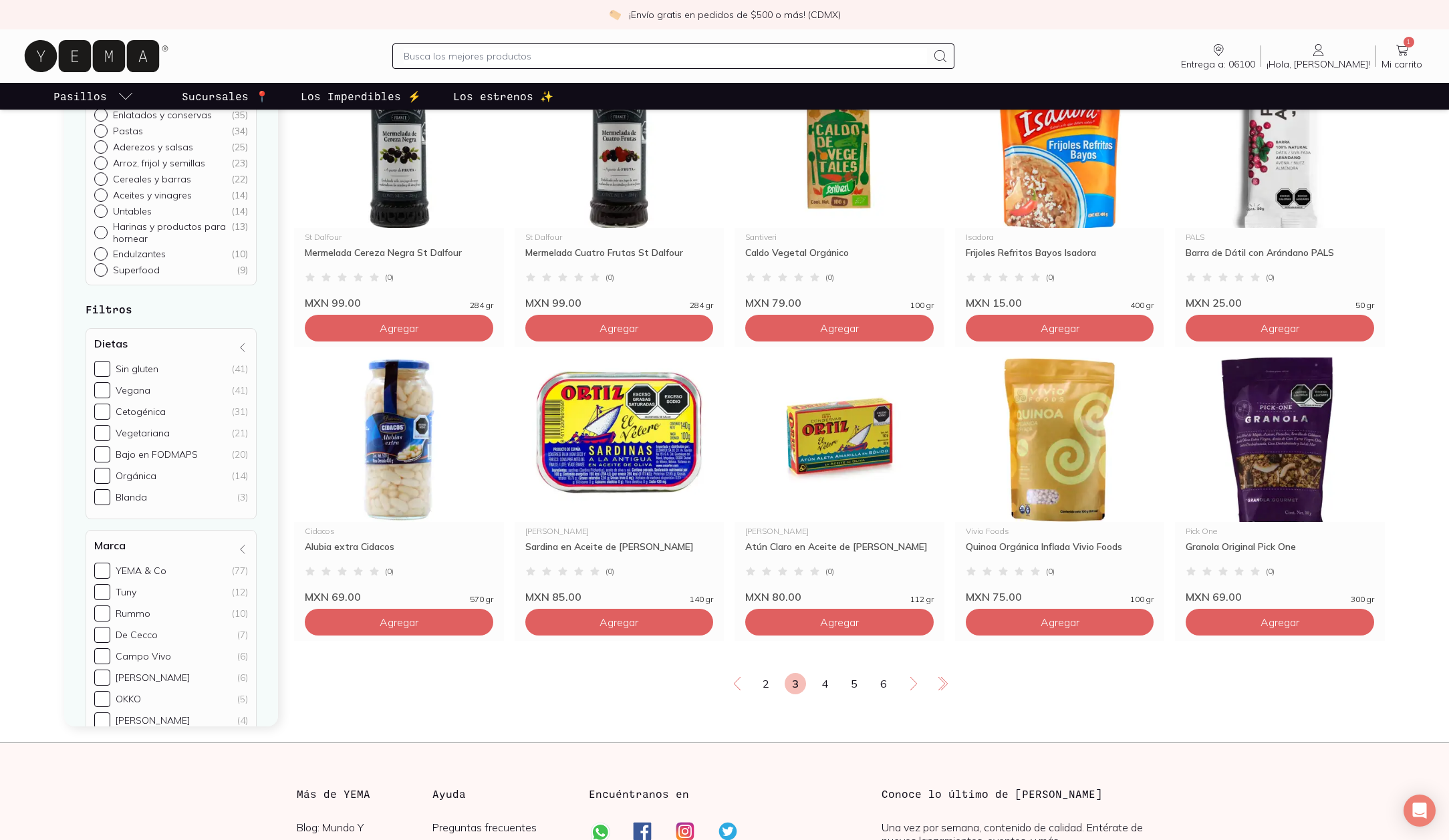
scroll to position [2175, 0]
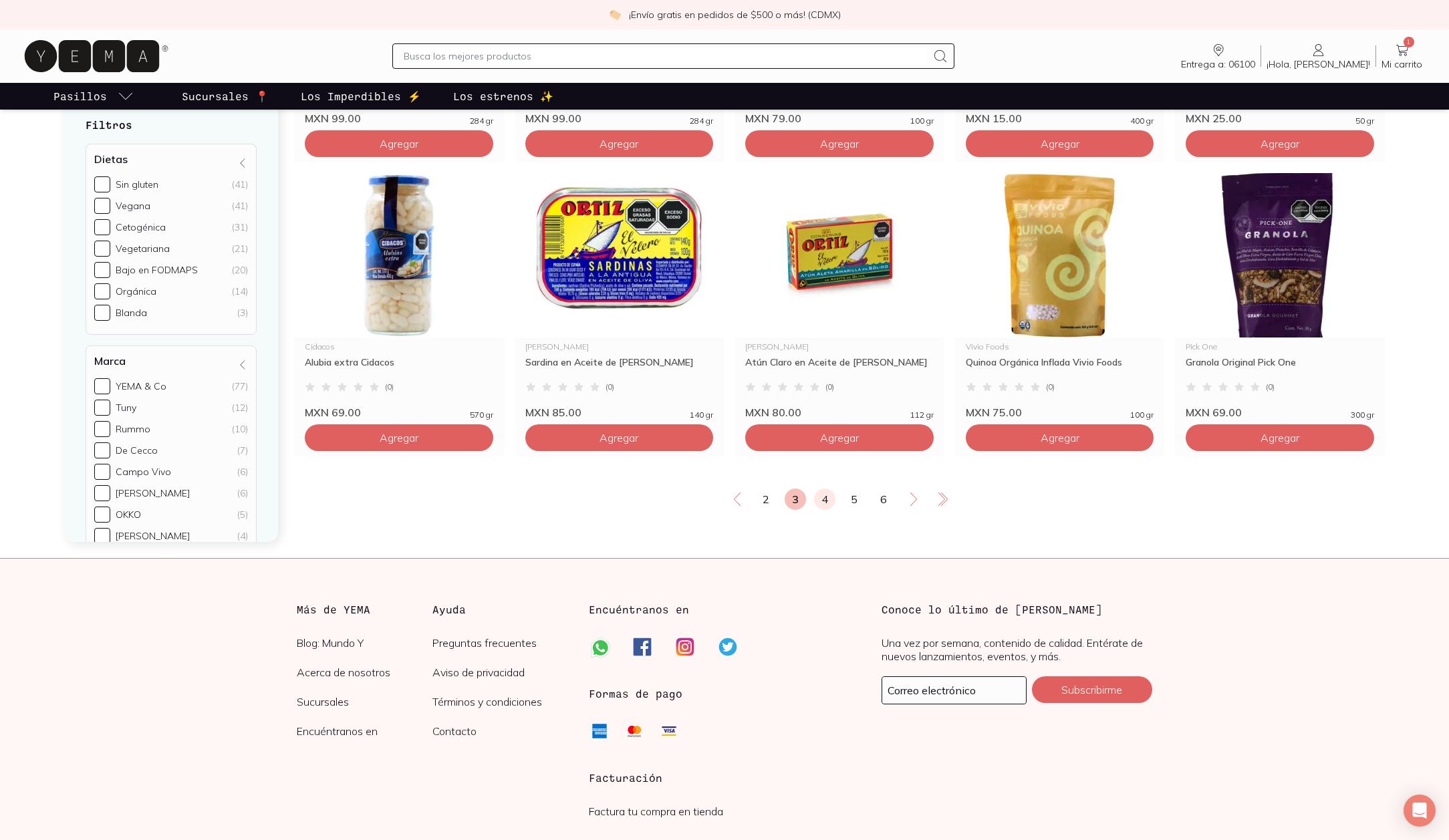
click at [823, 510] on link "4" at bounding box center [824, 499] width 21 height 21
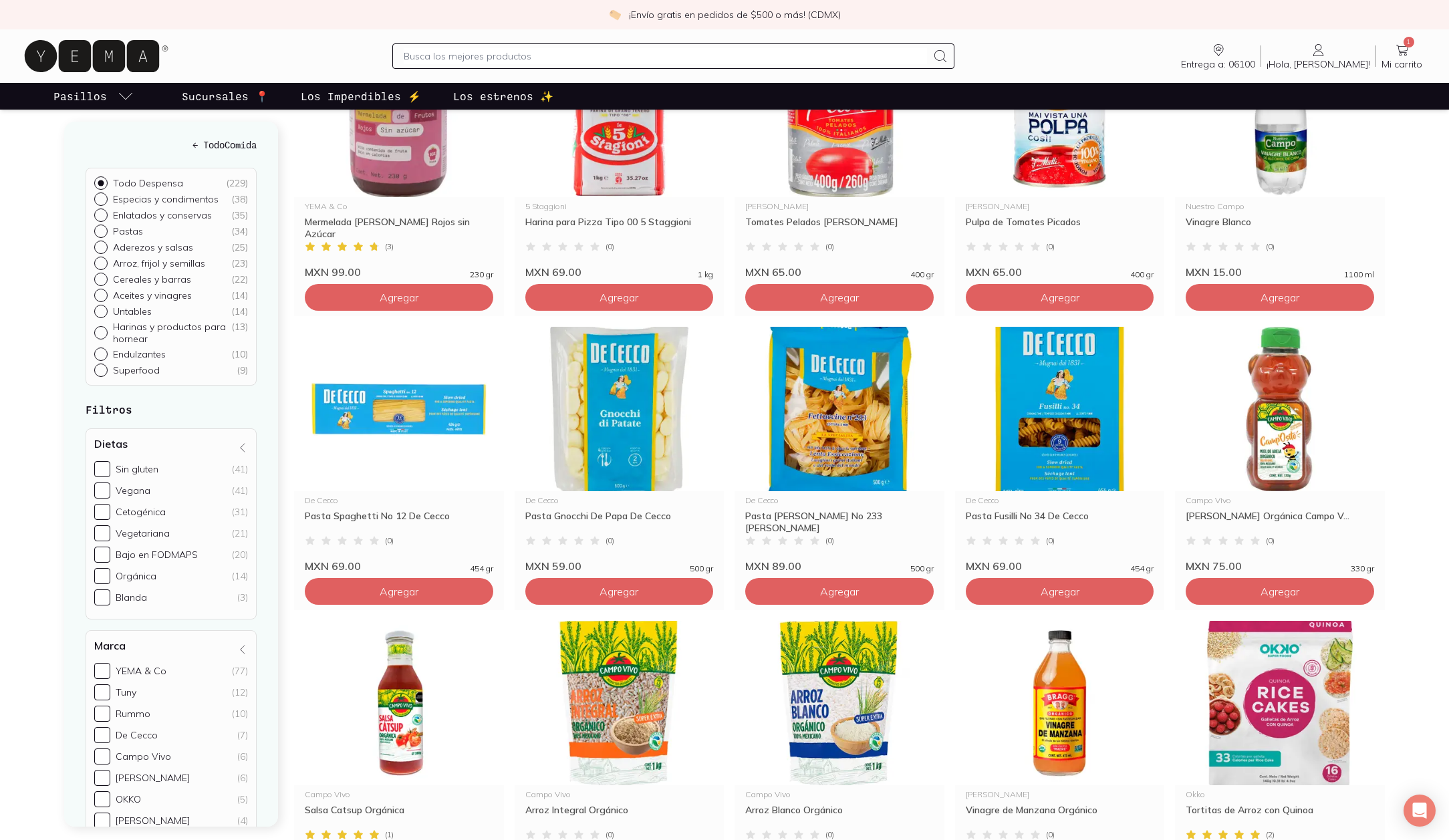
scroll to position [2018, 0]
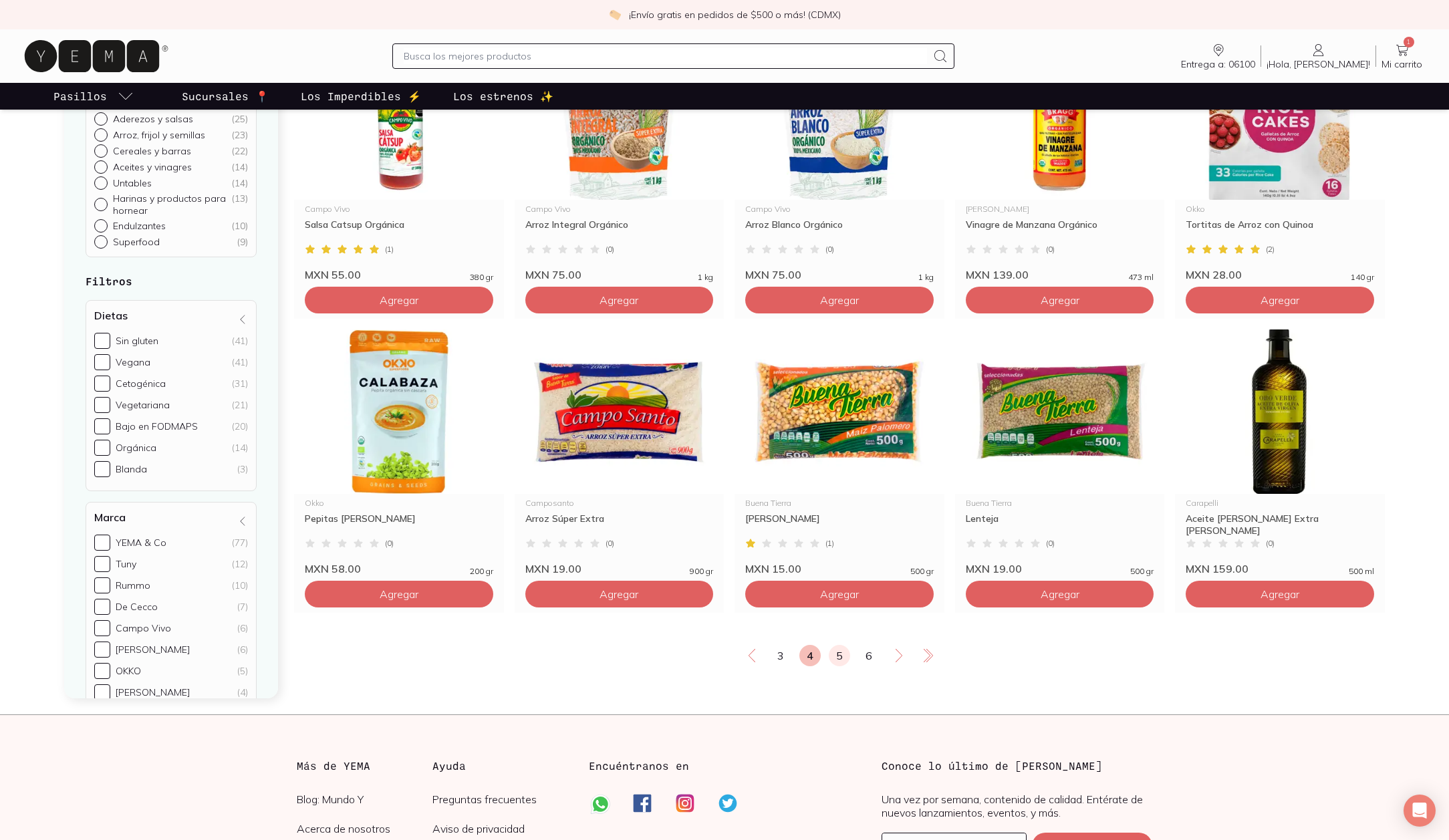
click at [837, 666] on link "5" at bounding box center [839, 655] width 21 height 21
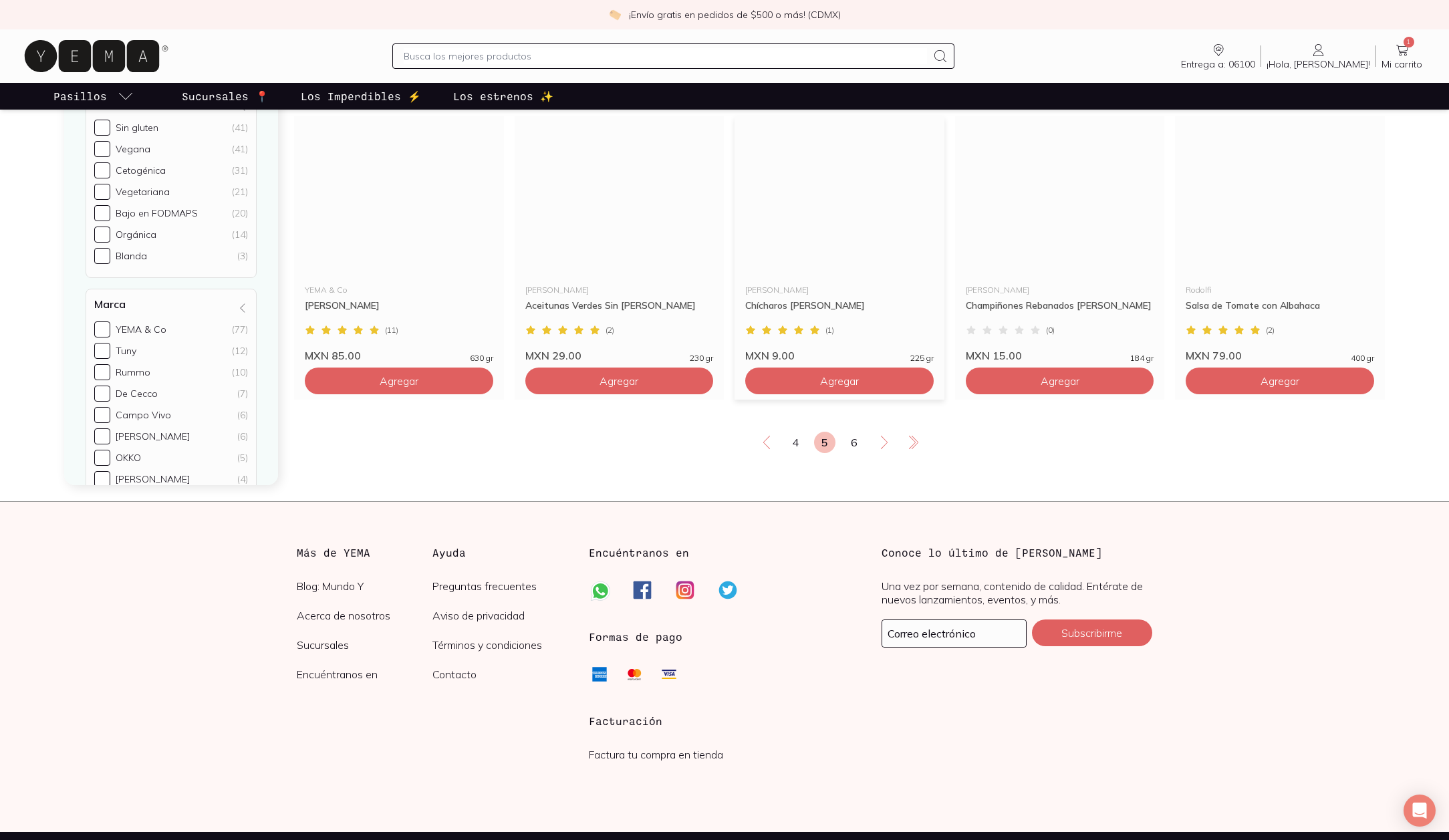
scroll to position [2235, 0]
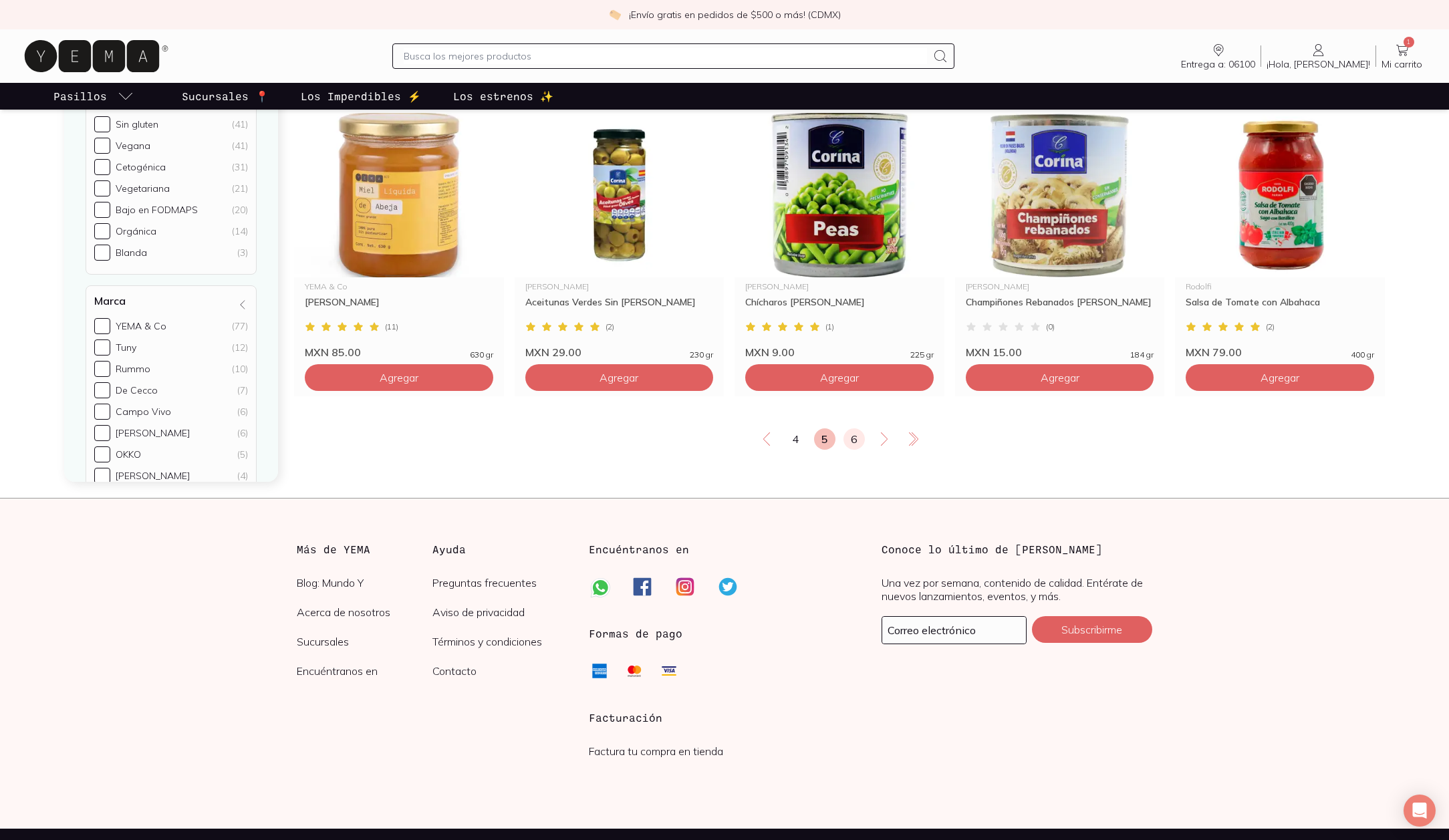
click at [852, 450] on link "6" at bounding box center [853, 439] width 21 height 21
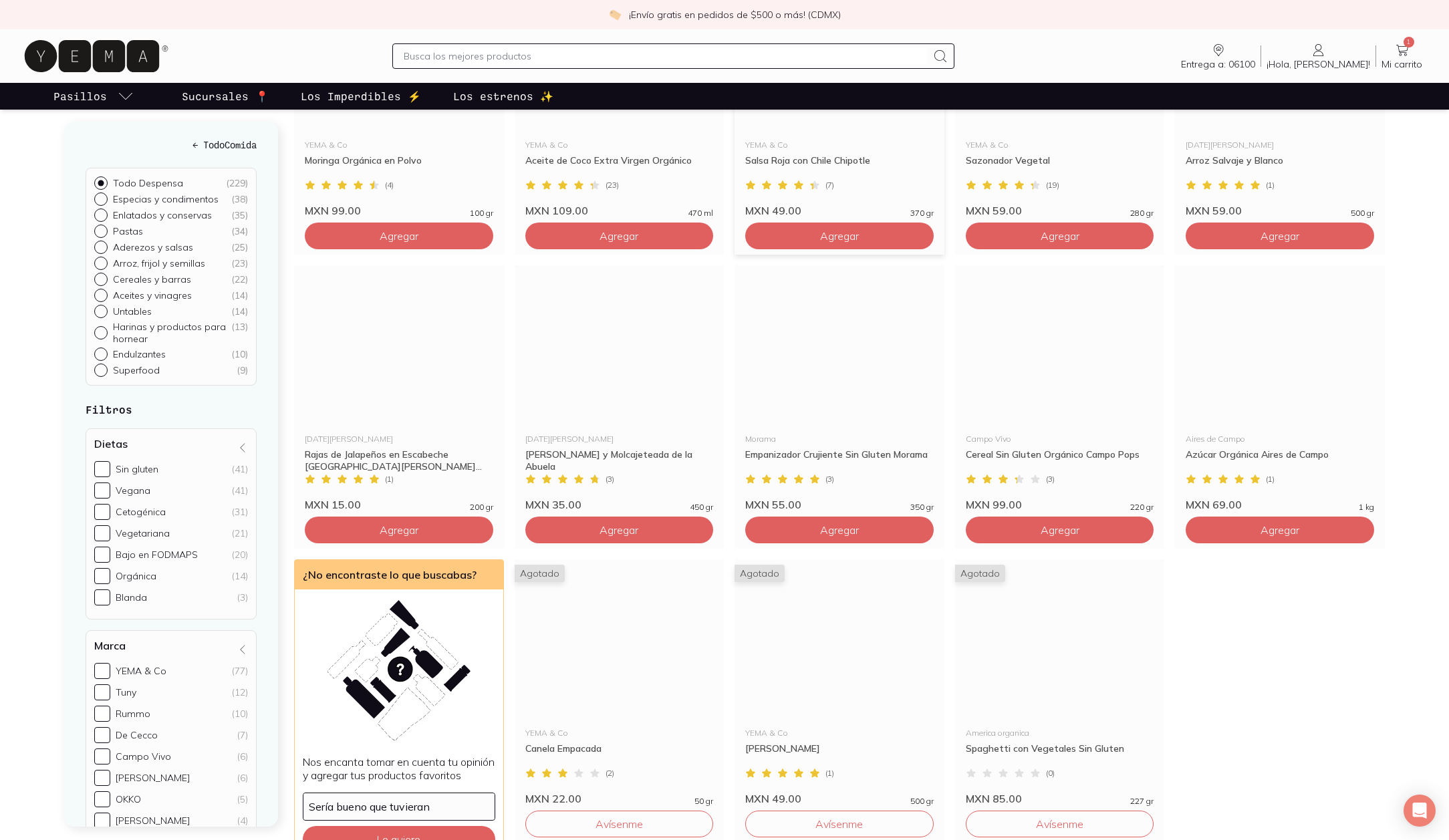
scroll to position [1114, 0]
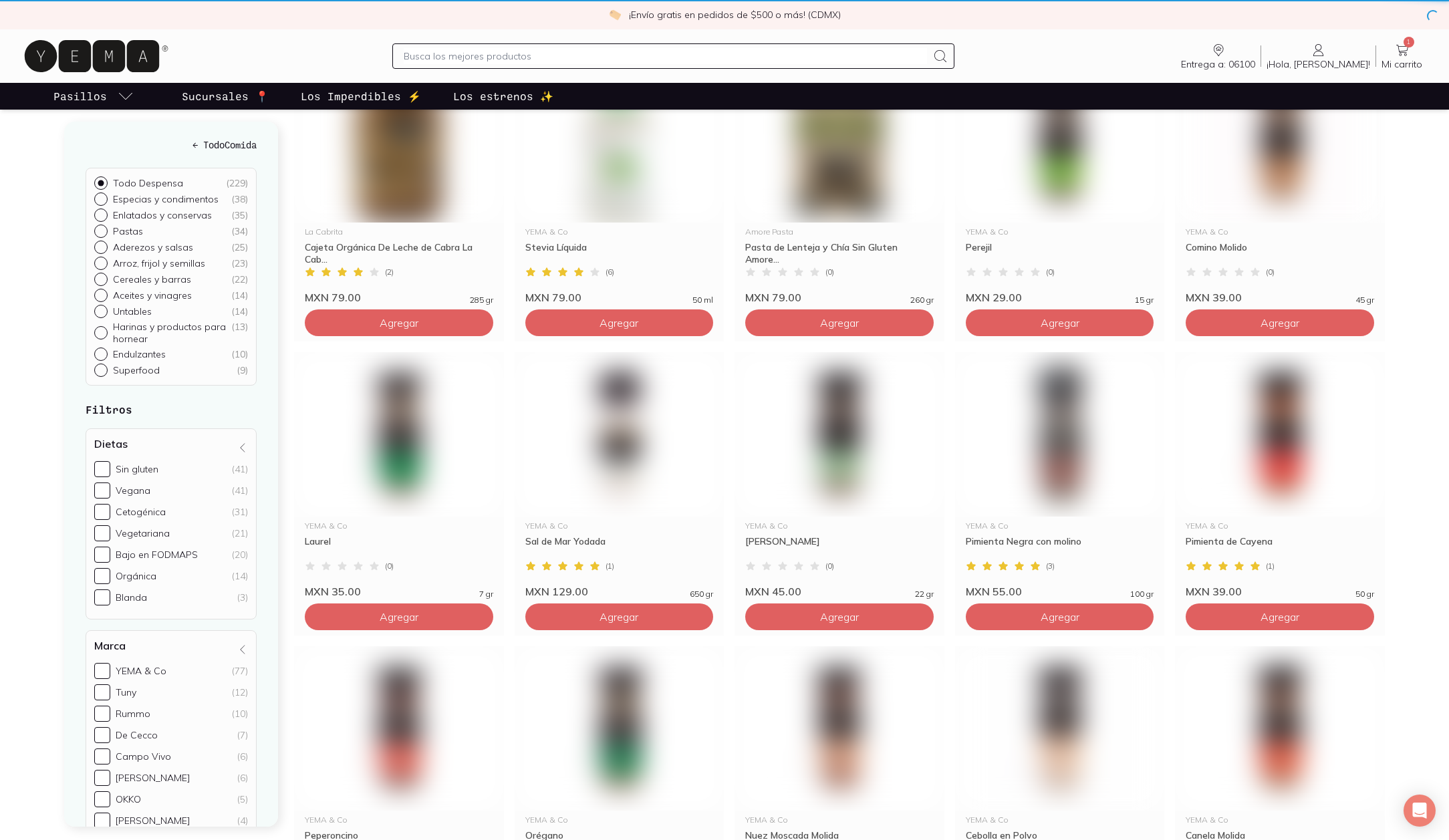
scroll to position [2235, 0]
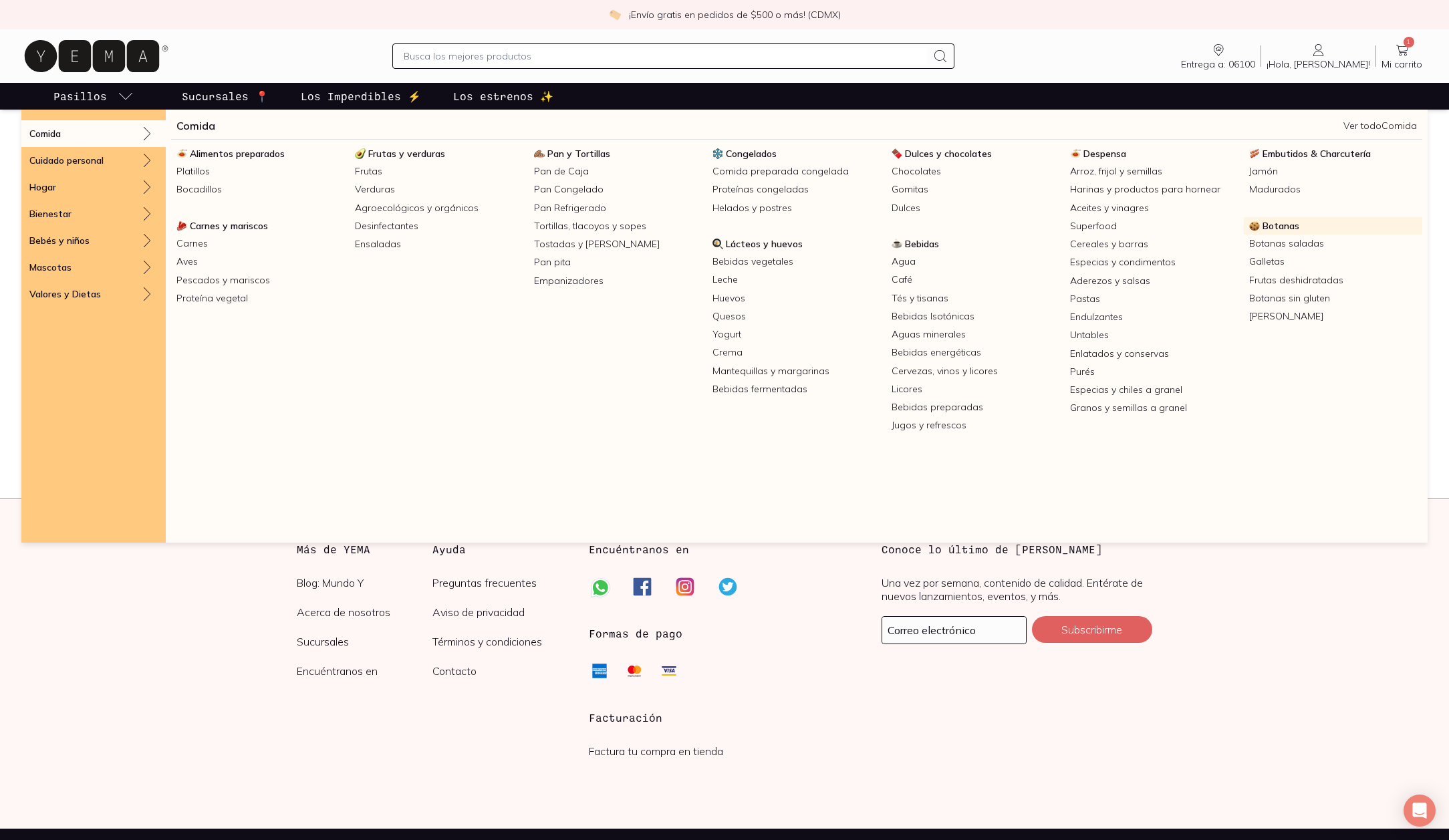
click at [1284, 226] on span "Botanas" at bounding box center [1281, 225] width 37 height 12
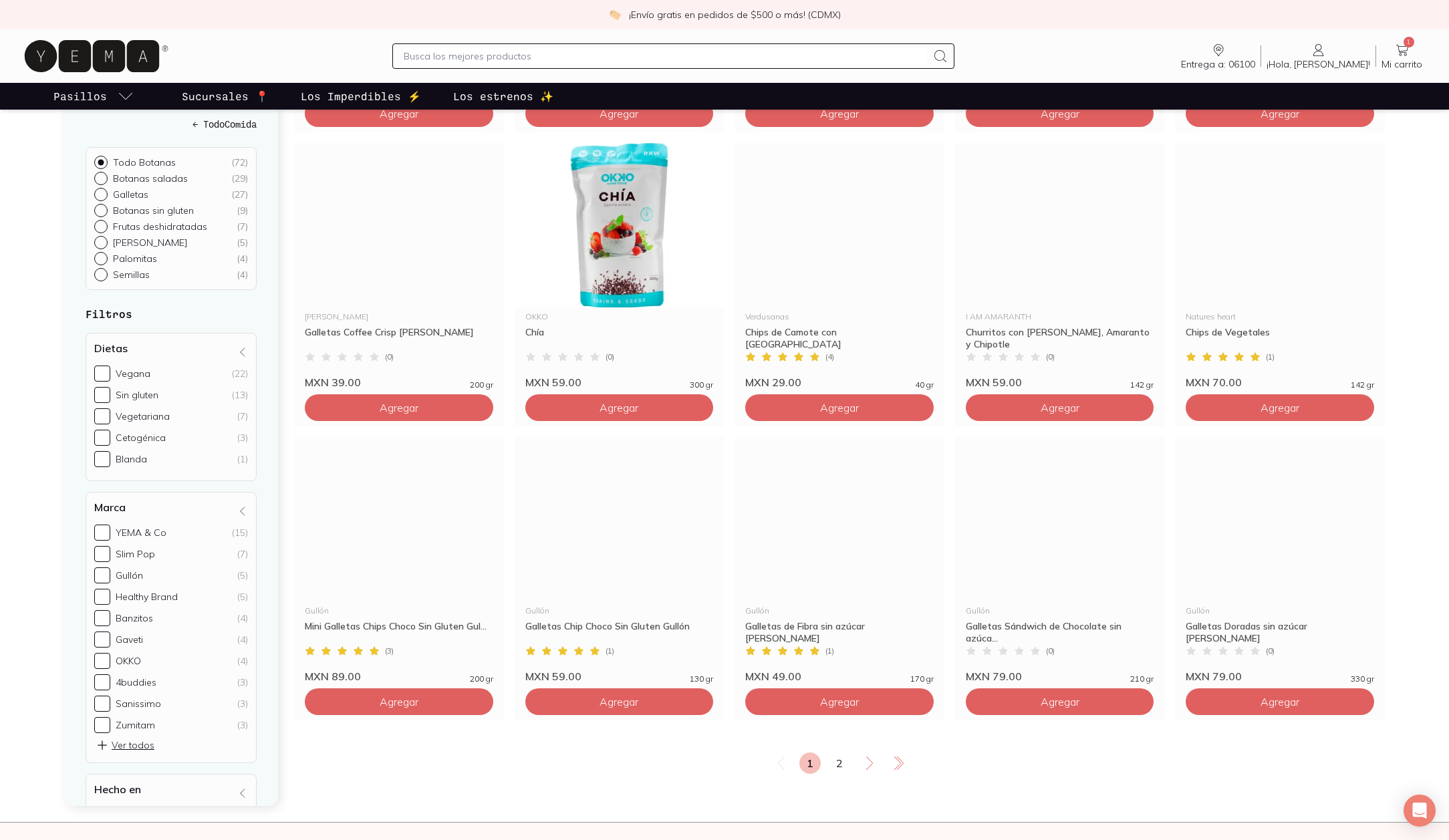
scroll to position [2259, 0]
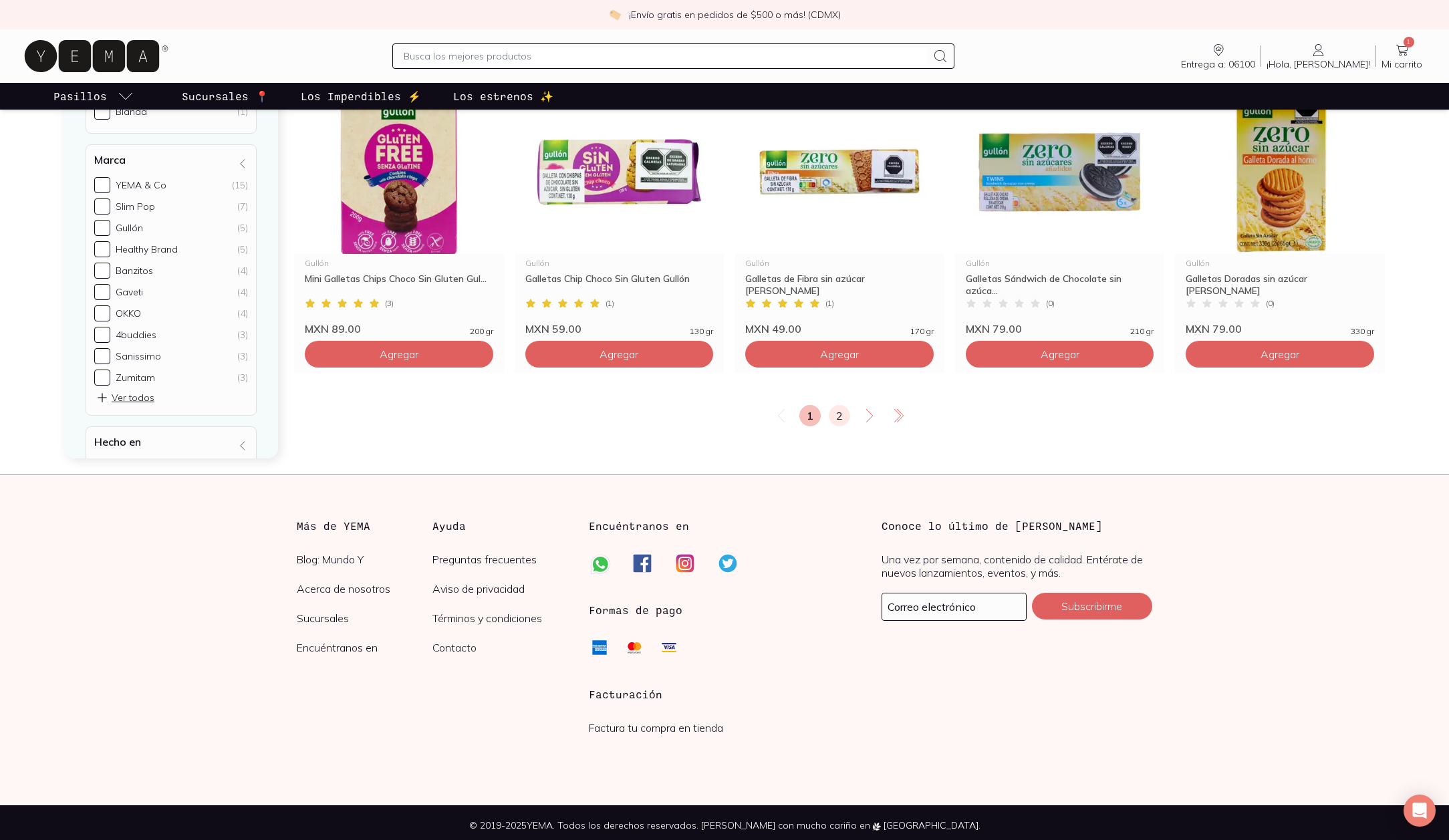
click at [840, 414] on link "2" at bounding box center [839, 415] width 21 height 21
